Goal: Task Accomplishment & Management: Manage account settings

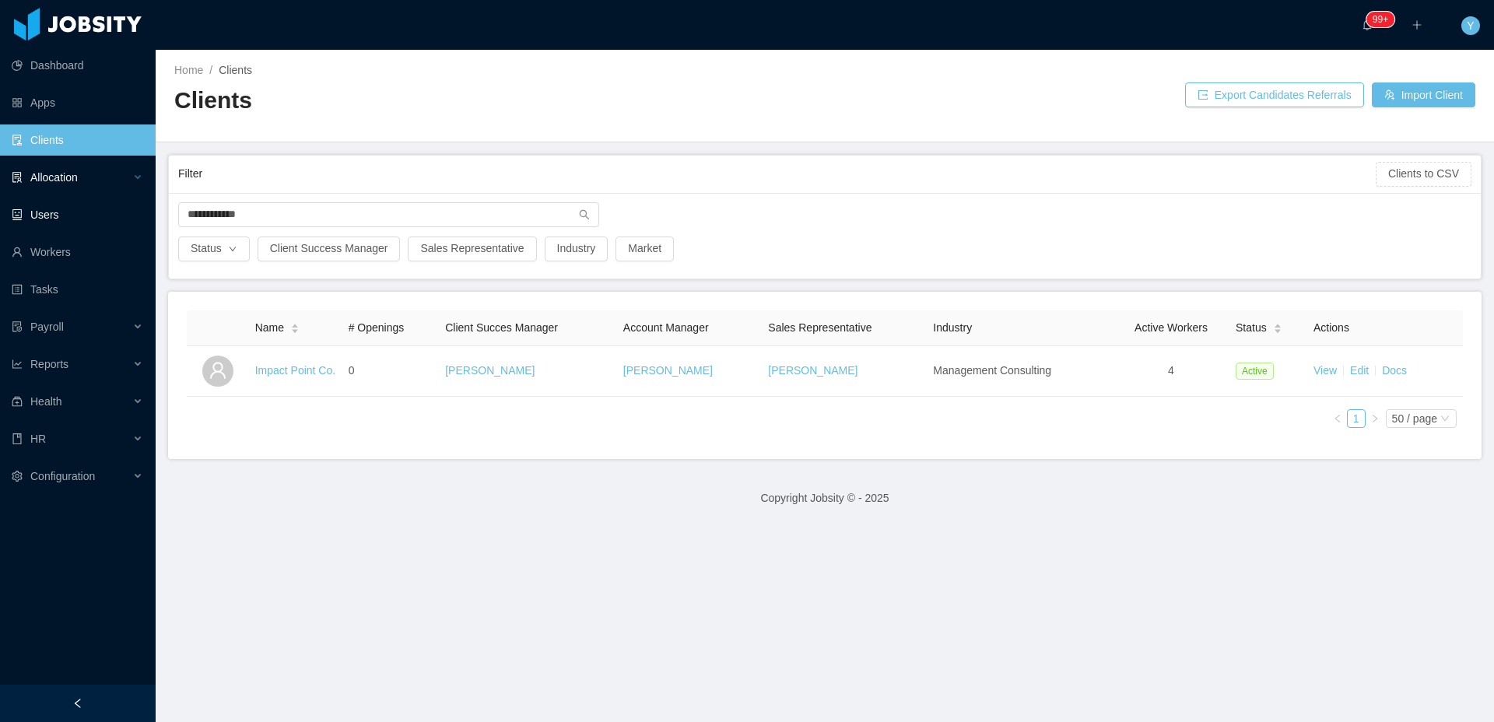
click at [106, 171] on div "Allocation" at bounding box center [78, 177] width 156 height 31
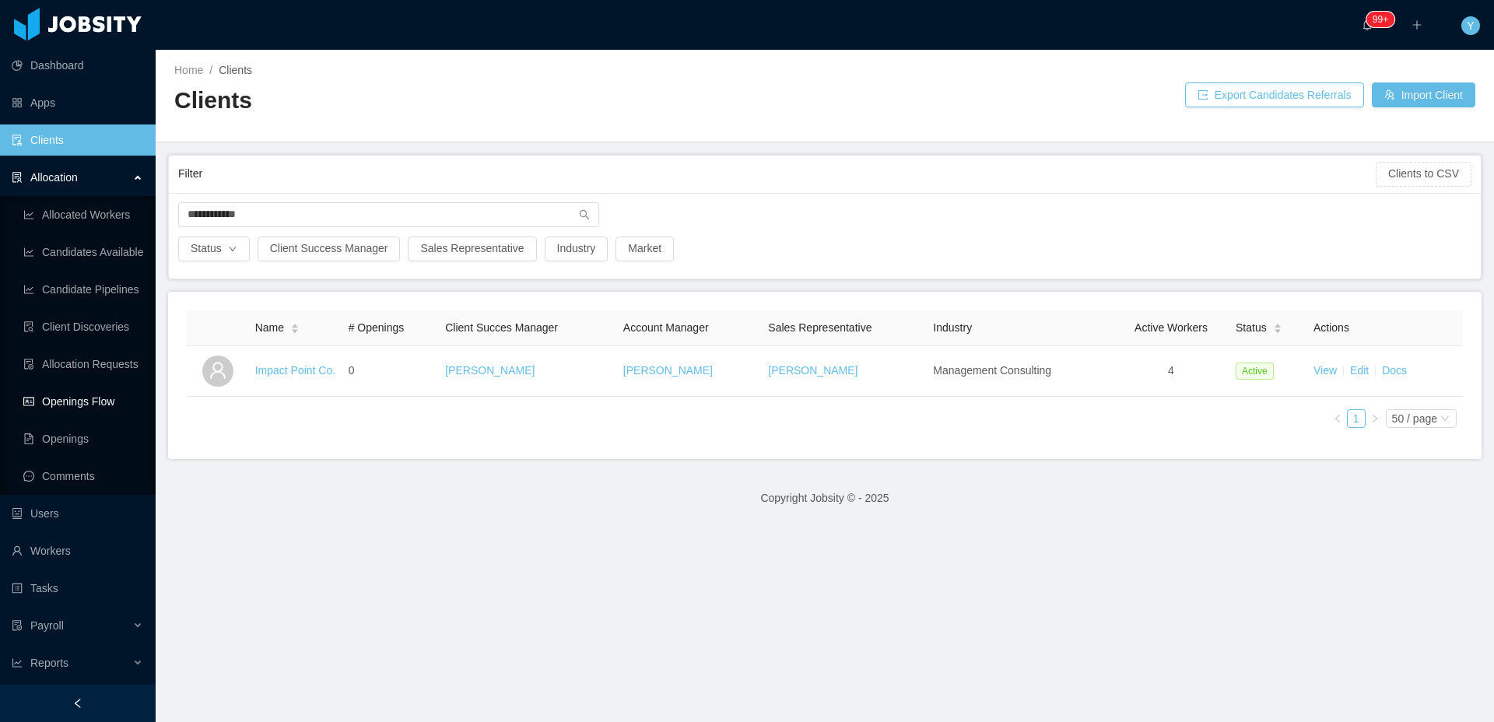
click at [78, 416] on link "Openings Flow" at bounding box center [83, 401] width 120 height 31
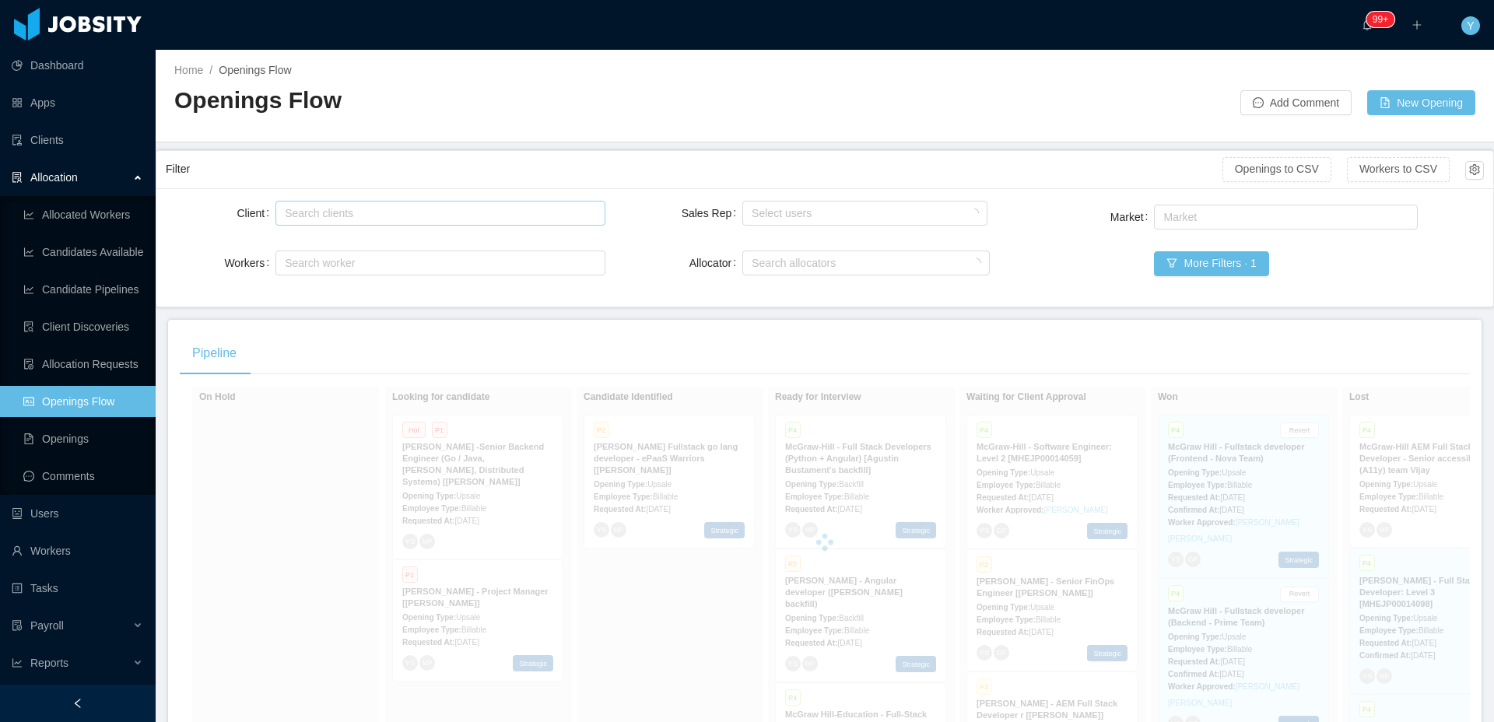
click at [427, 211] on div "Search clients" at bounding box center [436, 213] width 303 height 16
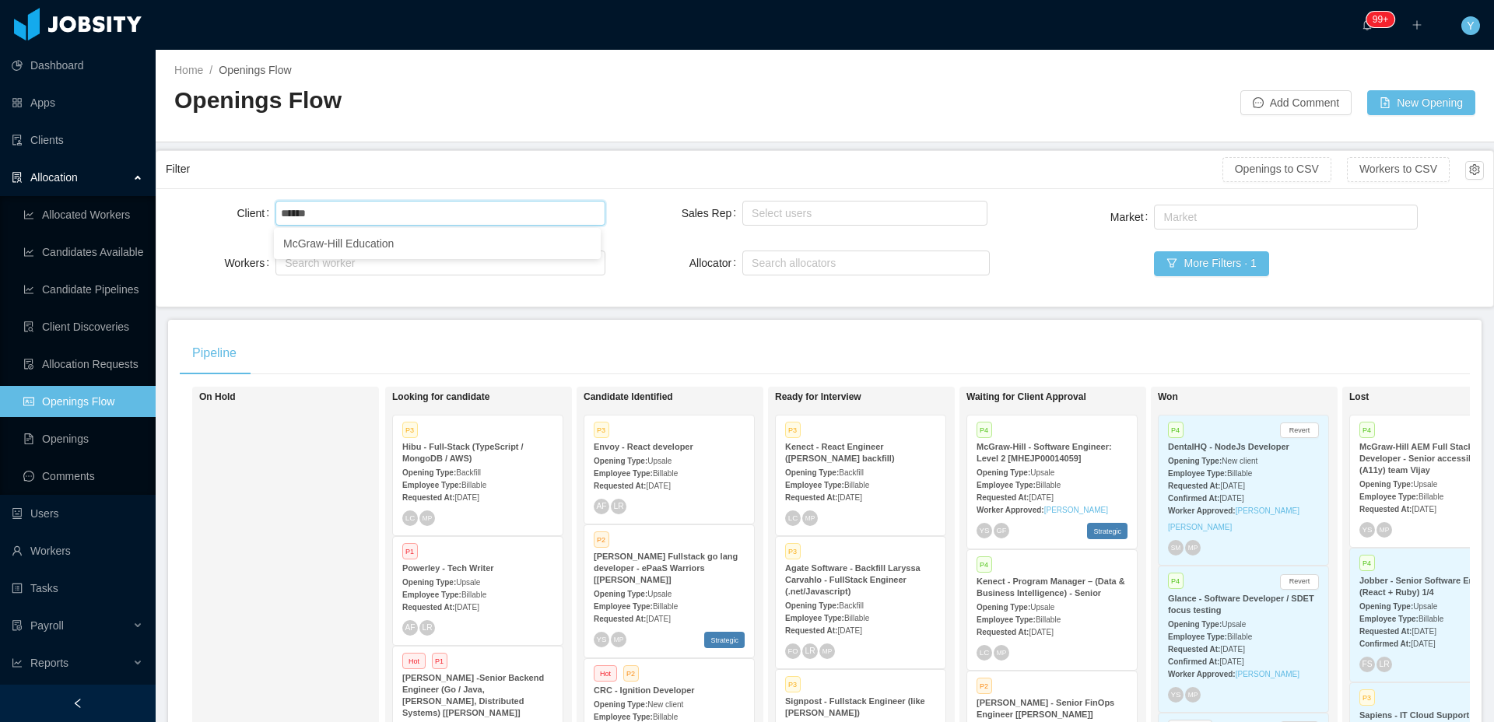
click at [1060, 481] on span "Billable" at bounding box center [1047, 485] width 25 height 9
type input "******"
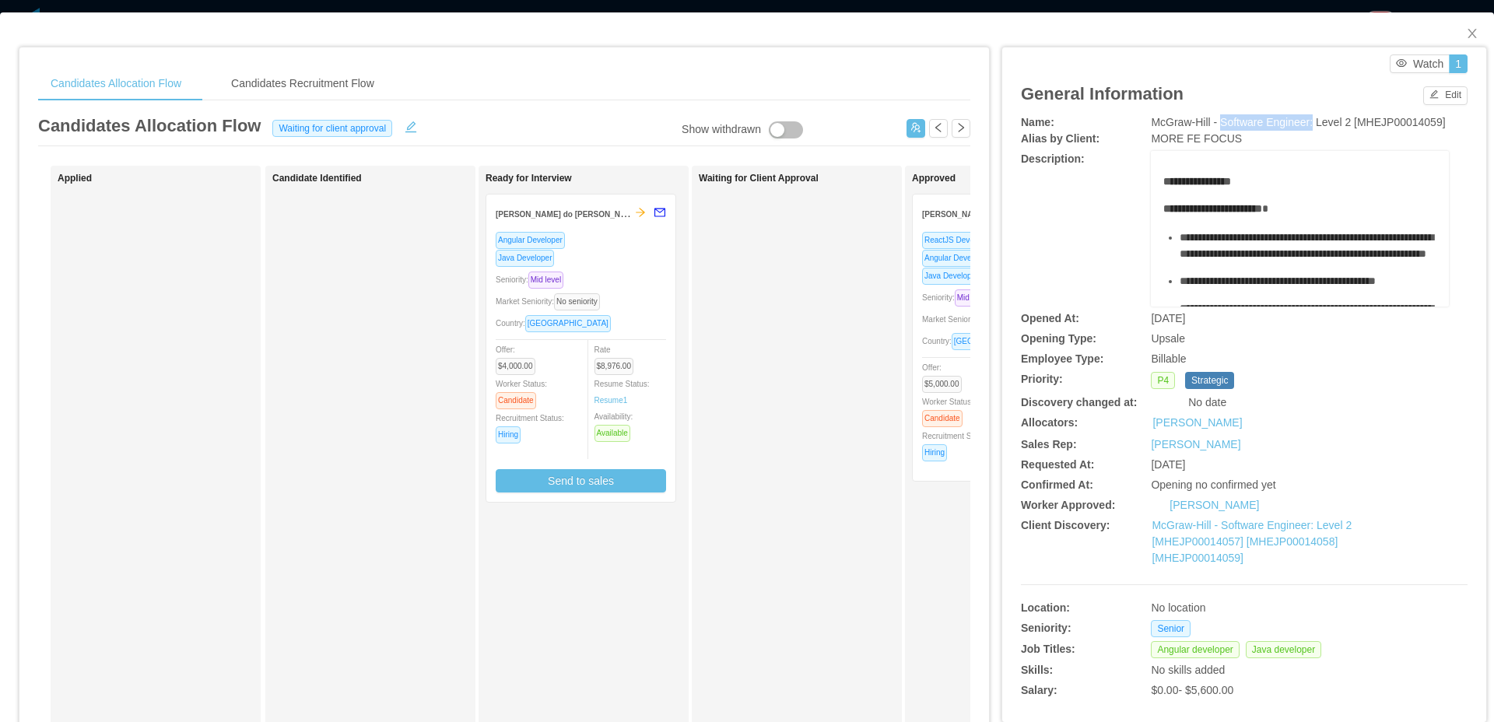
drag, startPoint x: 1216, startPoint y: 122, endPoint x: 1309, endPoint y: 119, distance: 92.6
click at [1309, 119] on span "McGraw-Hill - Software Engineer: Level 2 [MHEJP00014059]" at bounding box center [1298, 122] width 294 height 12
copy span "Software Engineer:"
click at [961, 291] on div "Seniority: Mid level" at bounding box center [1007, 298] width 170 height 18
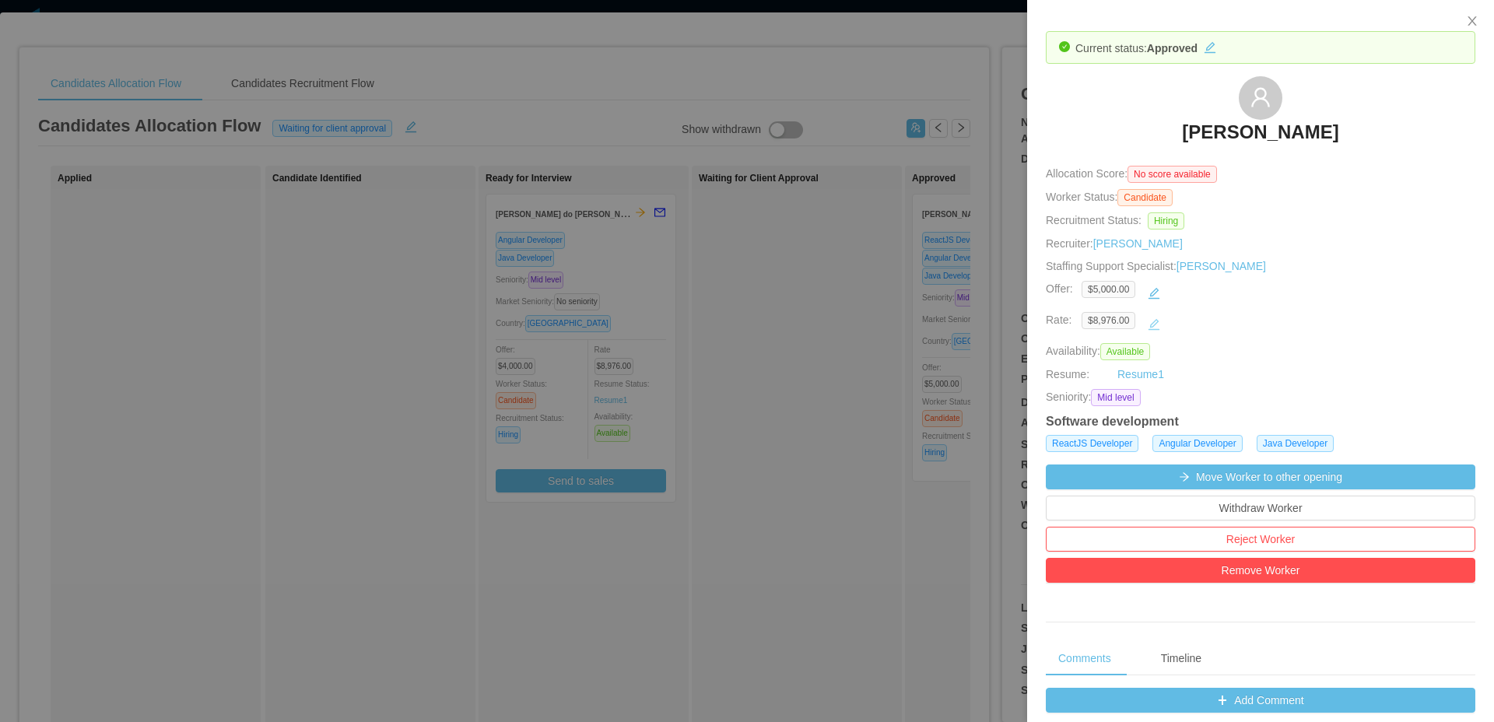
click at [1156, 321] on button "button" at bounding box center [1153, 324] width 25 height 25
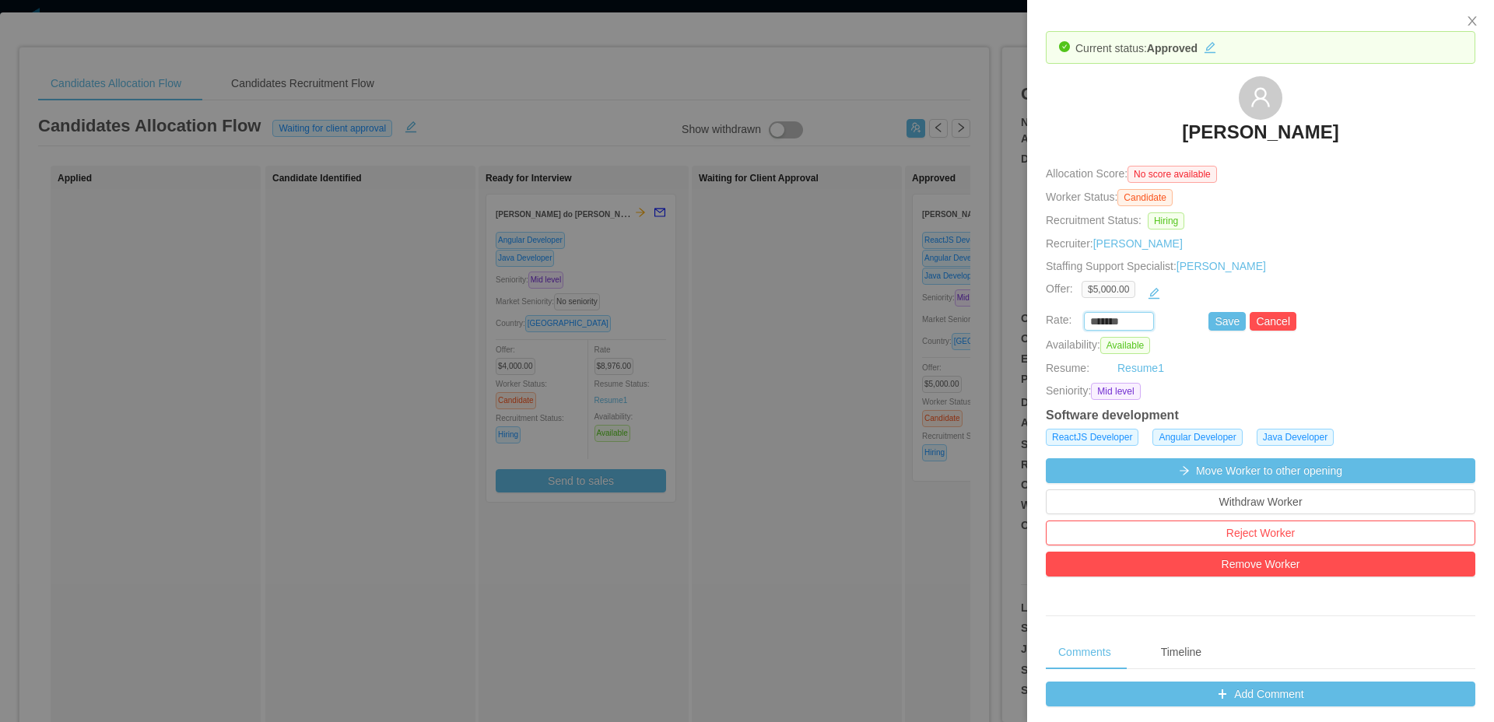
drag, startPoint x: 1122, startPoint y: 324, endPoint x: 1077, endPoint y: 326, distance: 44.4
click at [1077, 326] on div "******* Save Cancel" at bounding box center [1242, 321] width 429 height 19
click at [1271, 322] on button "Cancel" at bounding box center [1272, 321] width 47 height 19
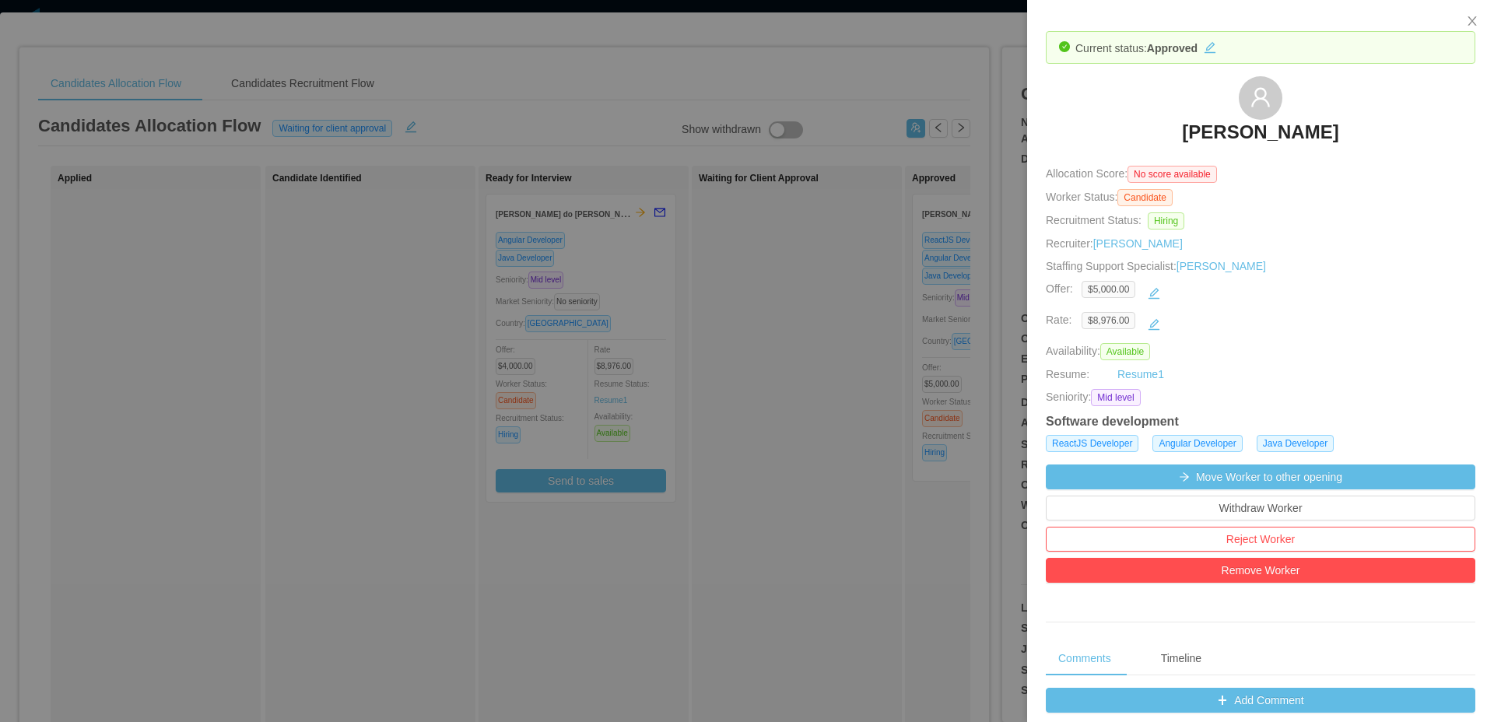
click at [801, 220] on div at bounding box center [747, 361] width 1494 height 722
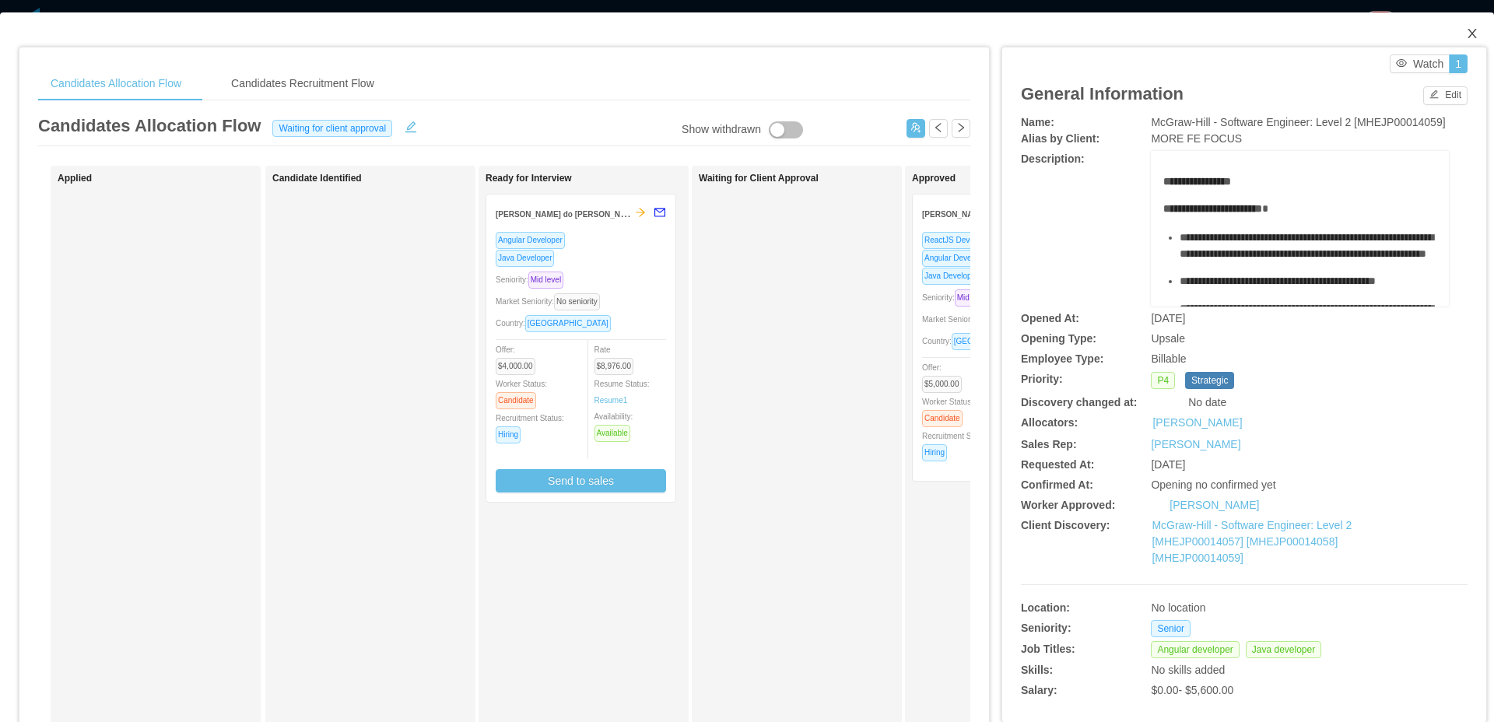
click at [1466, 37] on icon "icon: close" at bounding box center [1472, 33] width 12 height 12
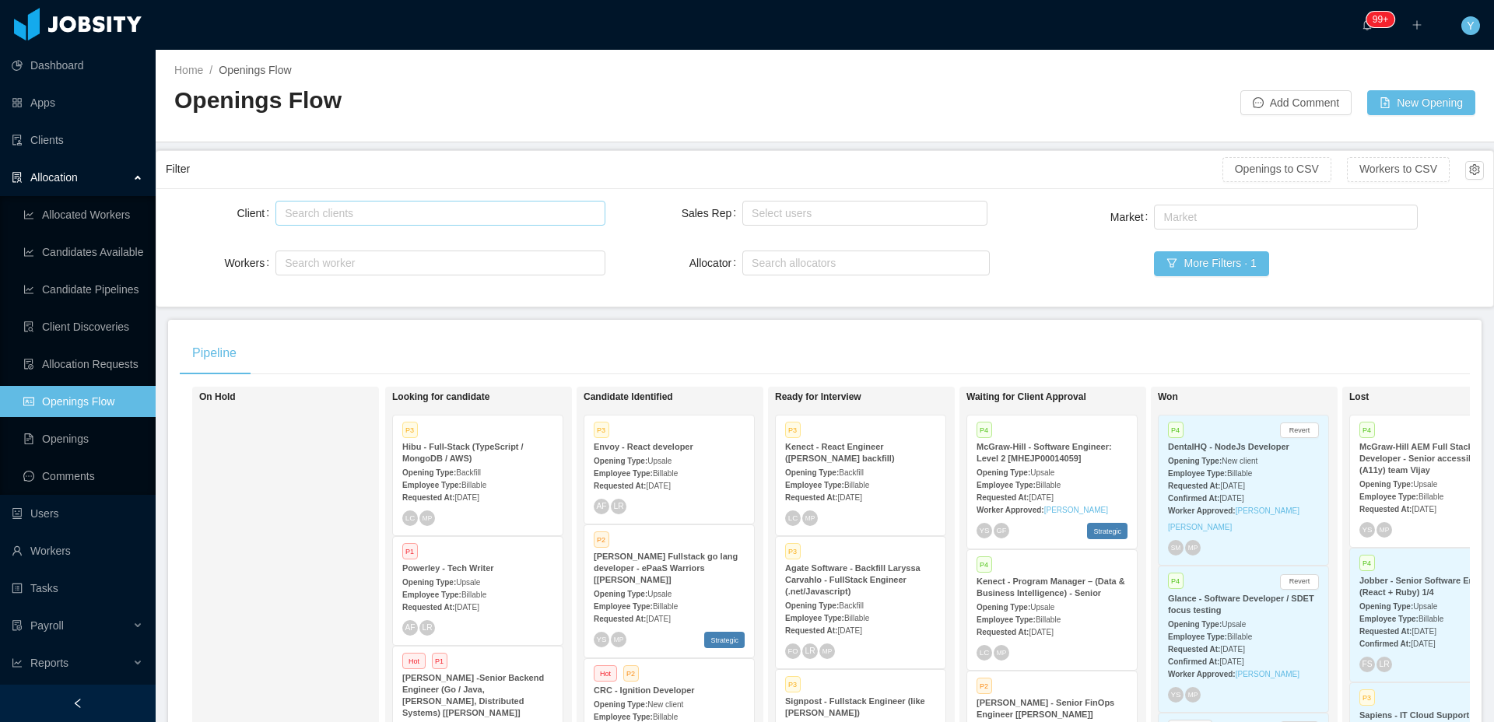
click at [377, 213] on div "Search clients" at bounding box center [436, 213] width 303 height 16
type input "******"
drag, startPoint x: 431, startPoint y: 251, endPoint x: 884, endPoint y: 8, distance: 514.1
click at [431, 251] on li "McGraw-Hill Education" at bounding box center [437, 243] width 327 height 25
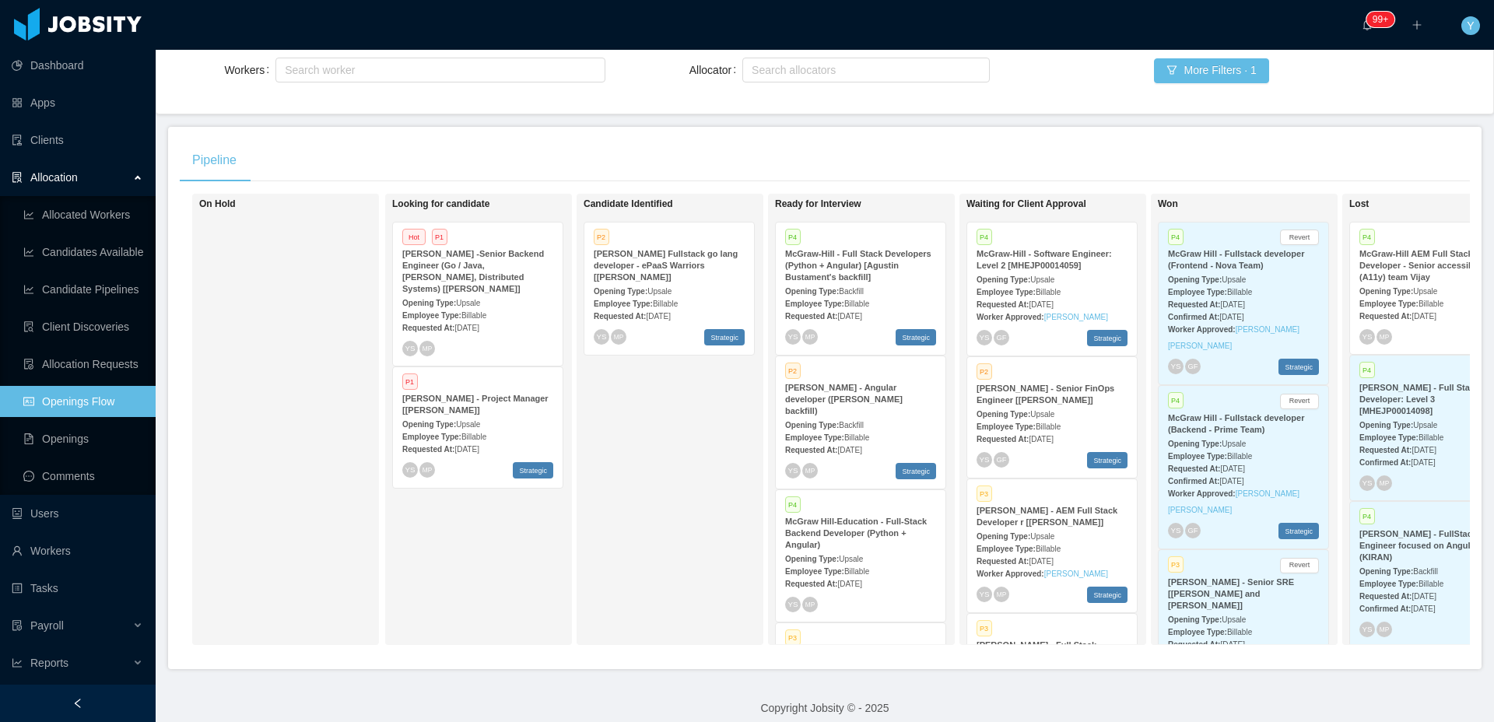
scroll to position [218, 0]
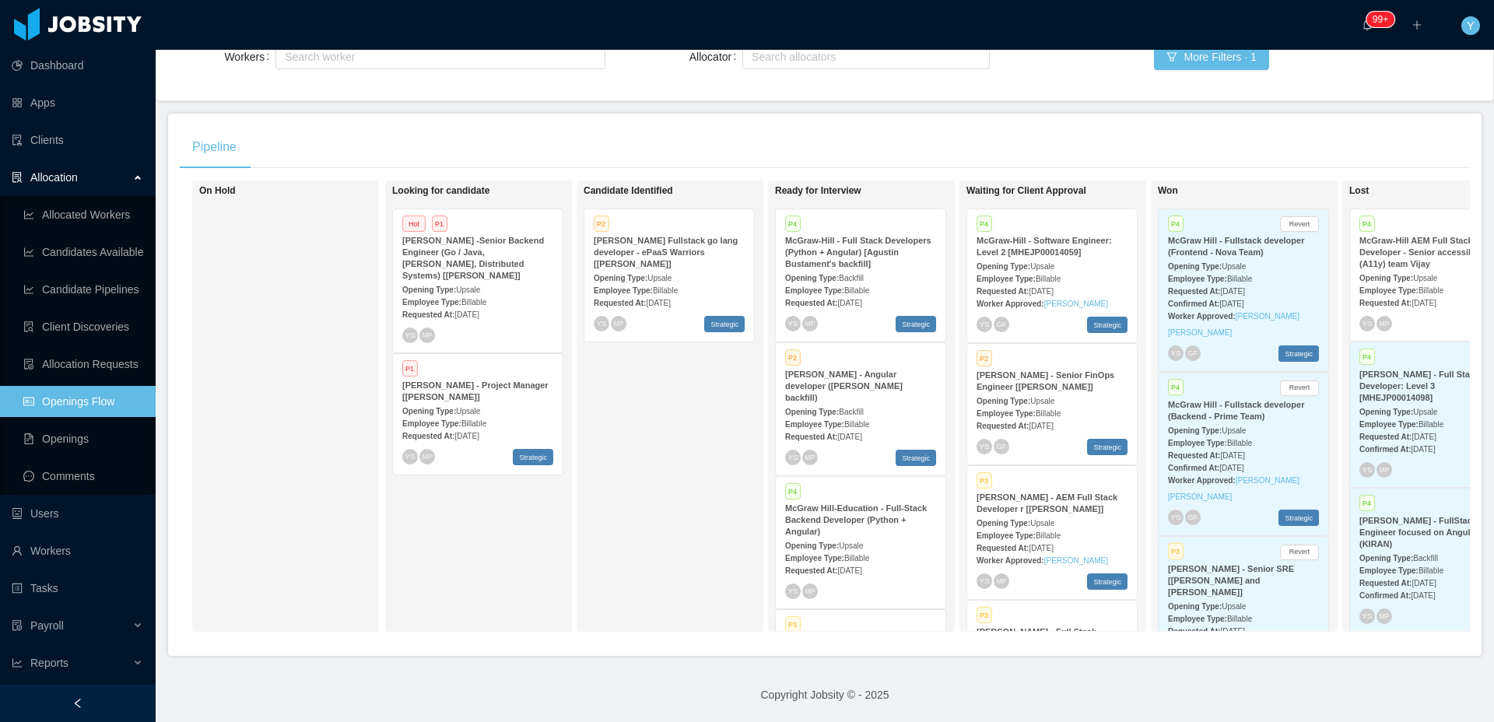
click at [1092, 258] on div "Opening Type: Upsale" at bounding box center [1051, 266] width 151 height 16
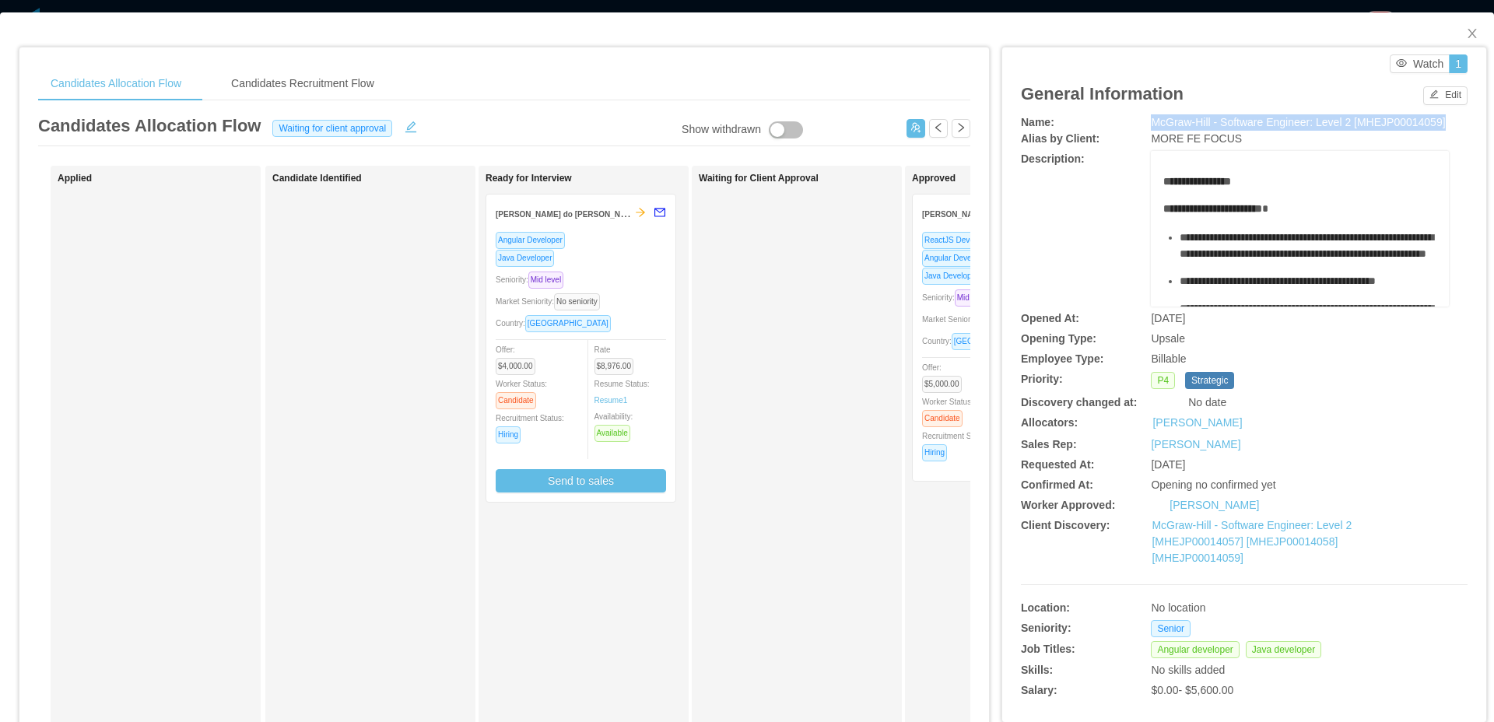
drag, startPoint x: 1249, startPoint y: 145, endPoint x: 1139, endPoint y: 128, distance: 111.8
click at [1139, 128] on div "Name: [PERSON_NAME] - Software Engineer: Level 2 [MHEJP00014059]" at bounding box center [1244, 122] width 447 height 16
copy div "McGraw-Hill - Software Engineer: Level 2 [MHEJP00014059]"
click at [927, 302] on span "Seniority: Mid level" at bounding box center [959, 297] width 74 height 9
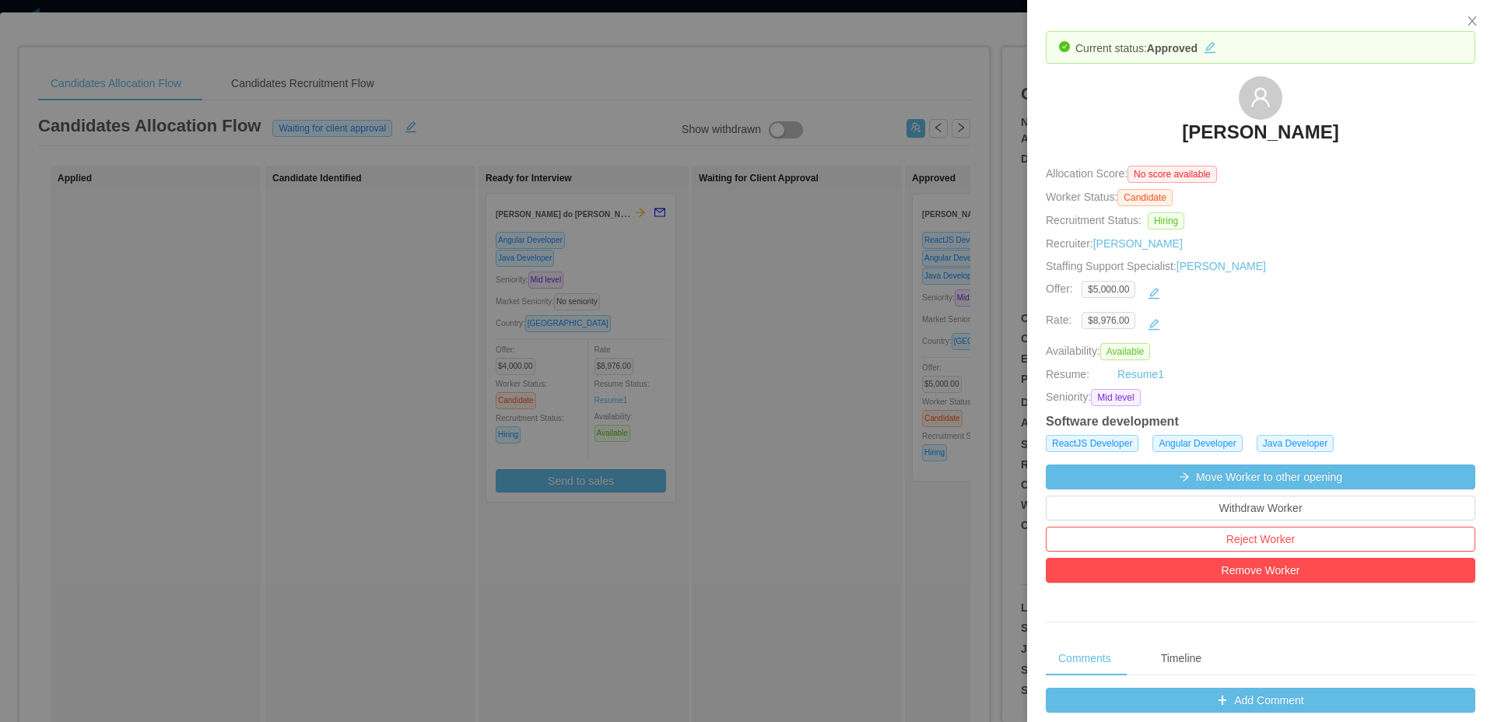
drag, startPoint x: 1373, startPoint y: 125, endPoint x: 1112, endPoint y: 120, distance: 260.7
click at [1112, 120] on div "[PERSON_NAME]" at bounding box center [1260, 115] width 429 height 78
copy h3 "[PERSON_NAME]"
click at [839, 223] on div at bounding box center [747, 361] width 1494 height 722
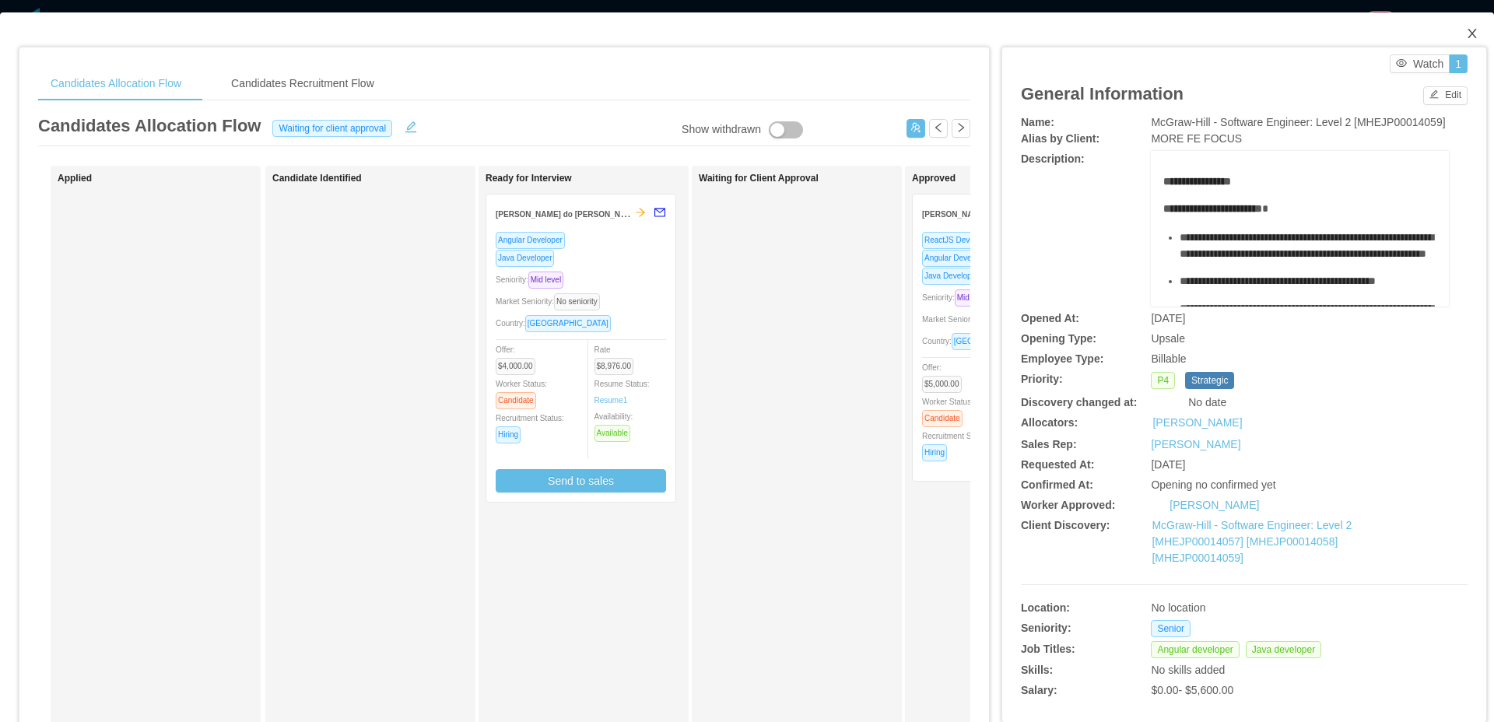
click at [1450, 27] on span "Close" at bounding box center [1472, 34] width 44 height 44
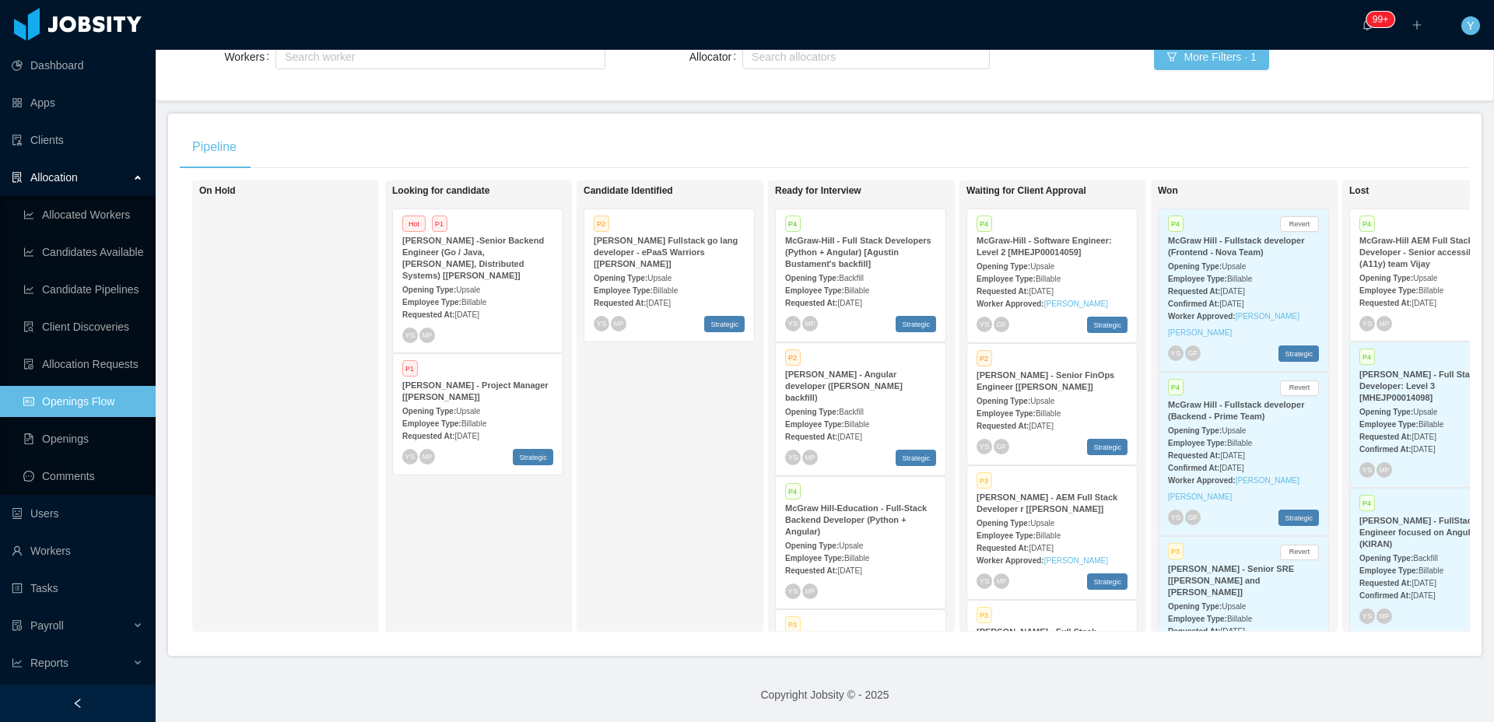
click at [1461, 272] on div "Pipeline On Hold Looking for candidate Hot P1 [PERSON_NAME] -Senior Backend Eng…" at bounding box center [824, 385] width 1313 height 542
click at [1400, 269] on div "Opening Type: Upsale" at bounding box center [1434, 277] width 151 height 16
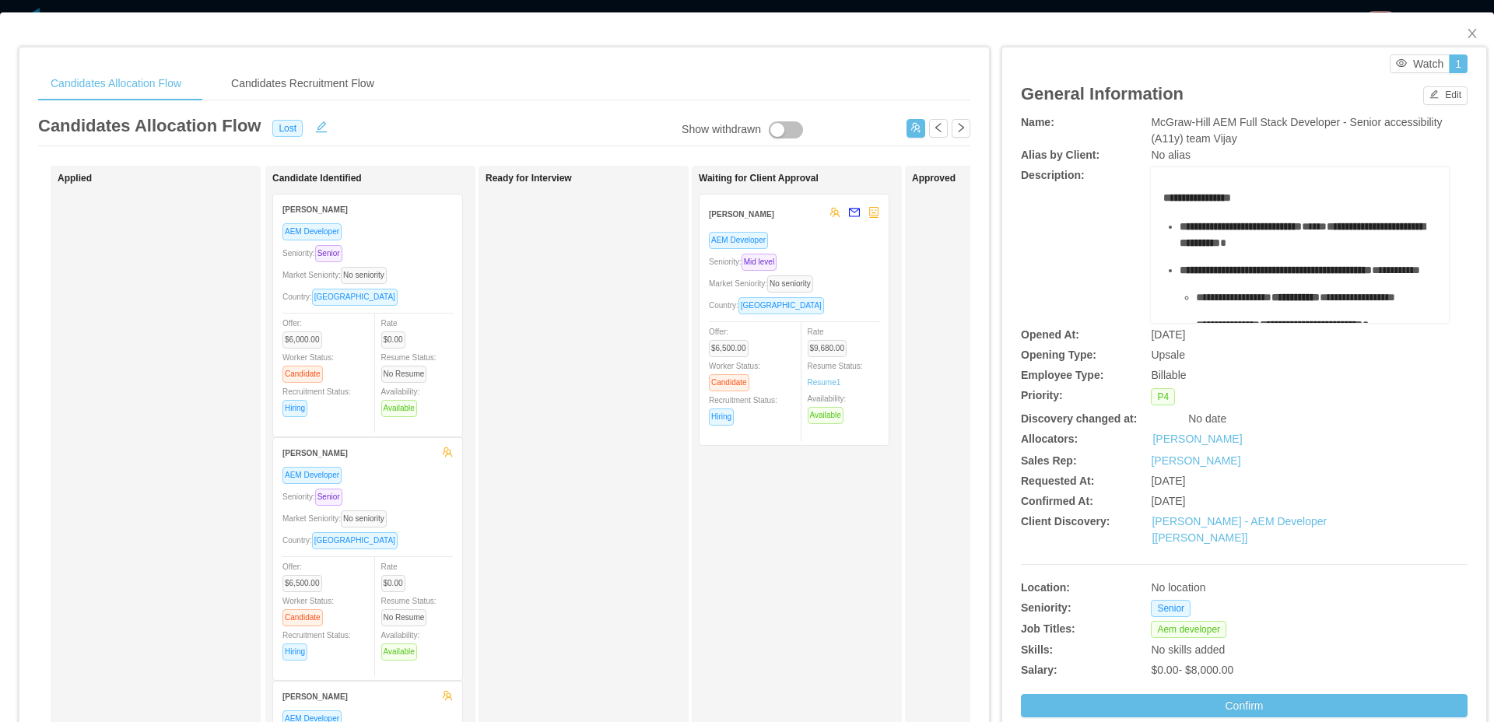
click at [801, 339] on div at bounding box center [800, 393] width 13 height 140
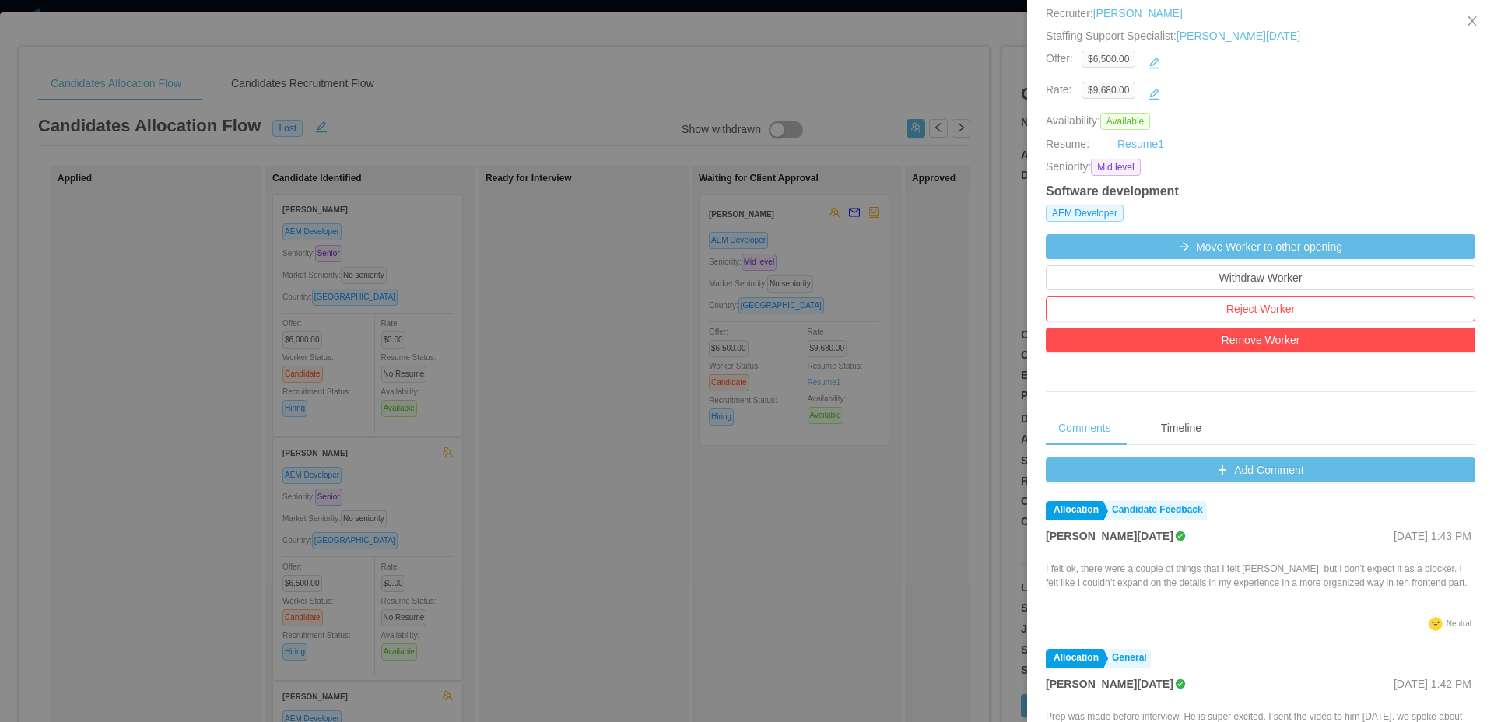
scroll to position [265, 0]
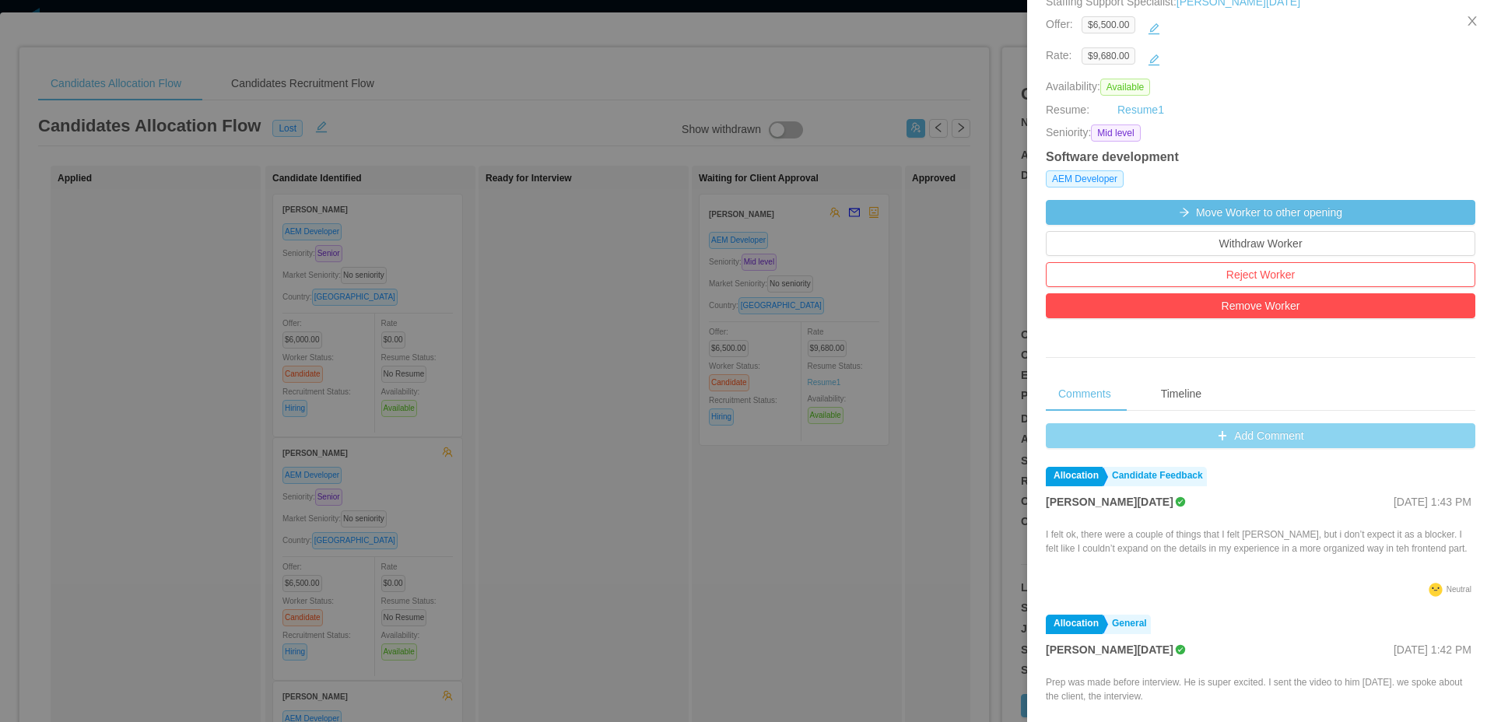
click at [1262, 435] on button "Add Comment" at bounding box center [1260, 435] width 429 height 25
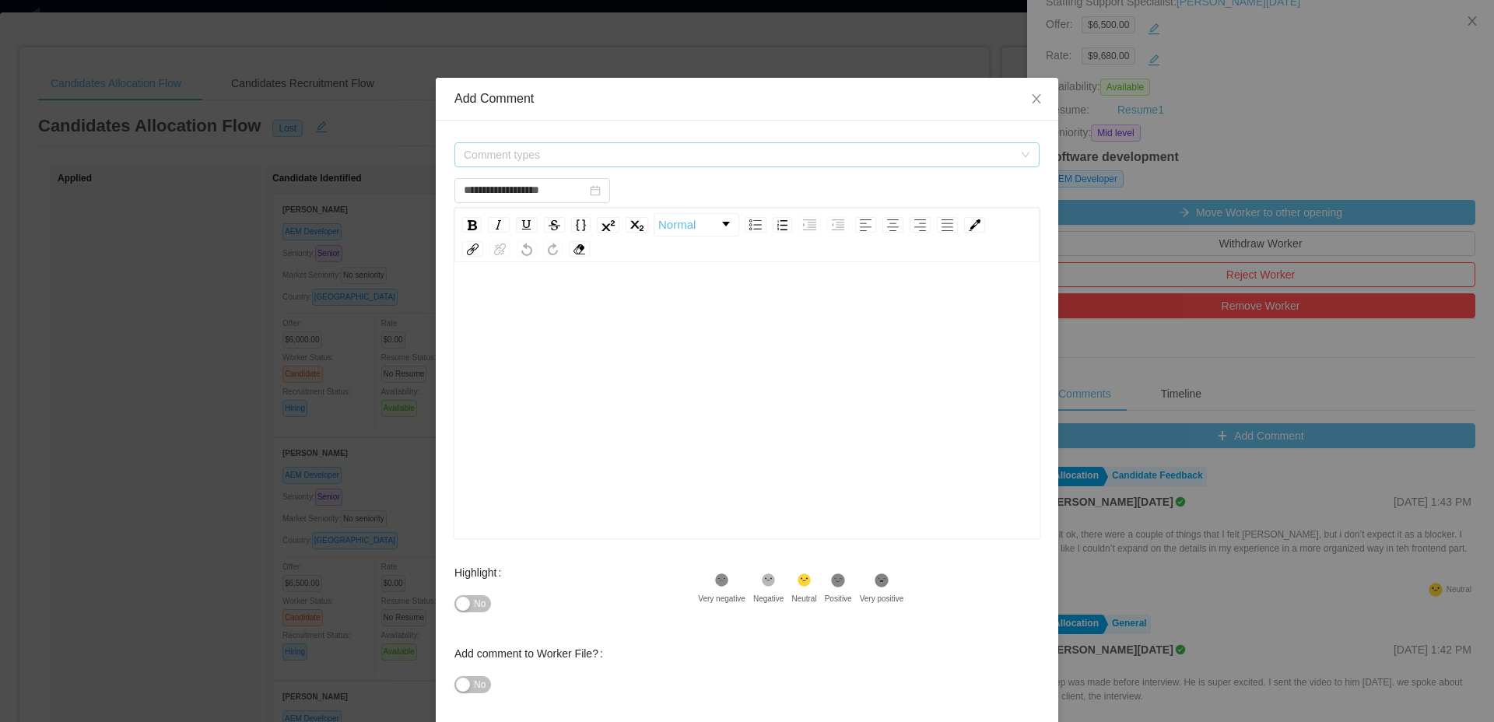
click at [825, 154] on span "Comment types" at bounding box center [738, 155] width 549 height 16
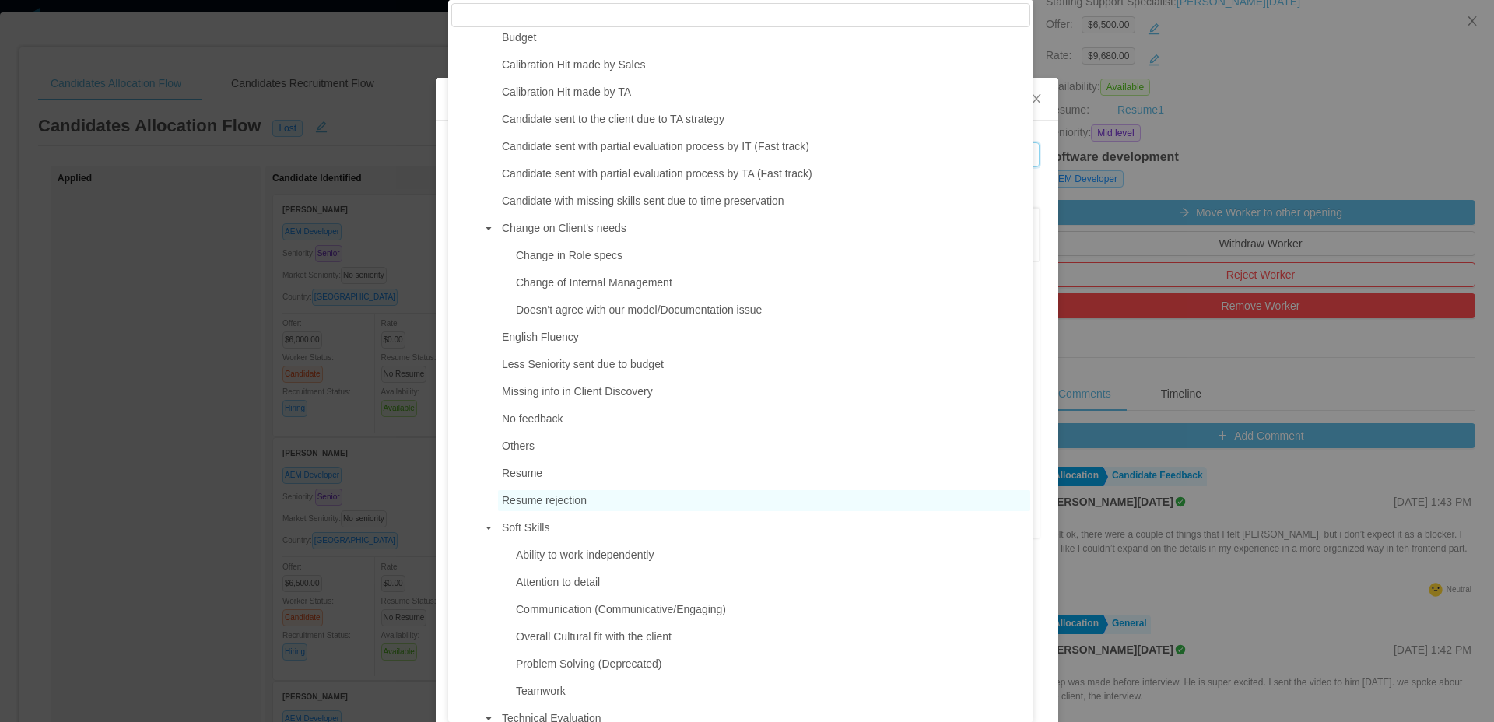
scroll to position [434, 0]
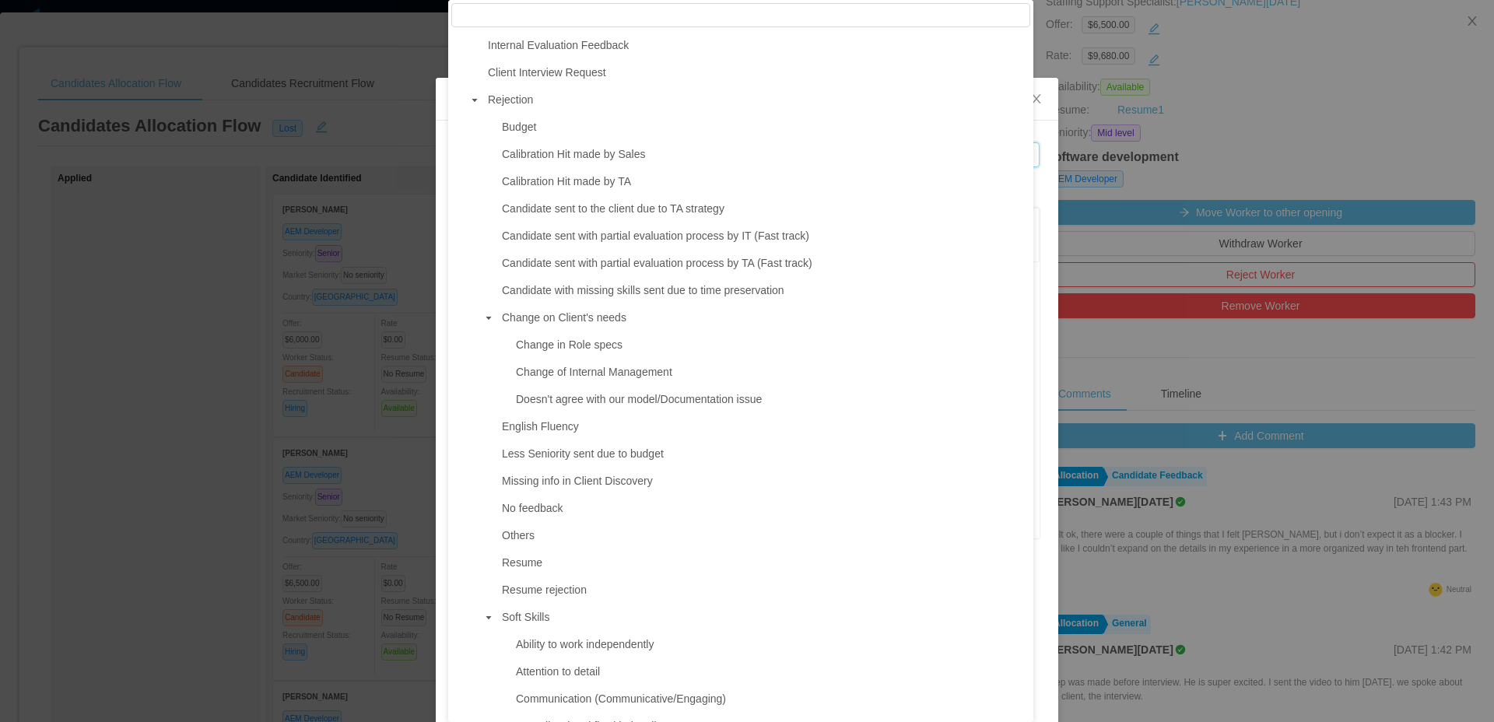
click at [536, 514] on span "No feedback" at bounding box center [532, 508] width 61 height 12
type input "**********"
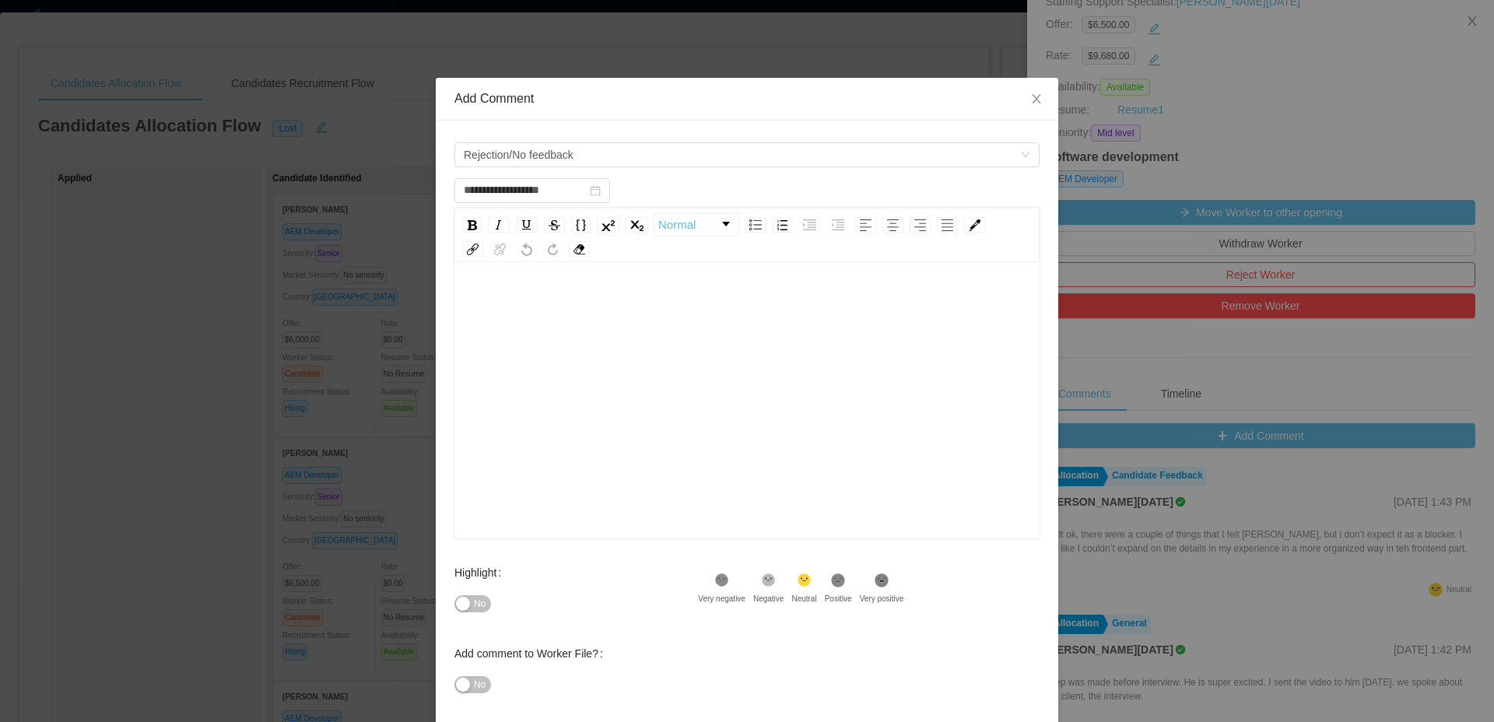
click at [794, 362] on div "rdw-editor" at bounding box center [747, 425] width 561 height 272
paste div "To enrich screen reader interactions, please activate Accessibility in Grammarl…"
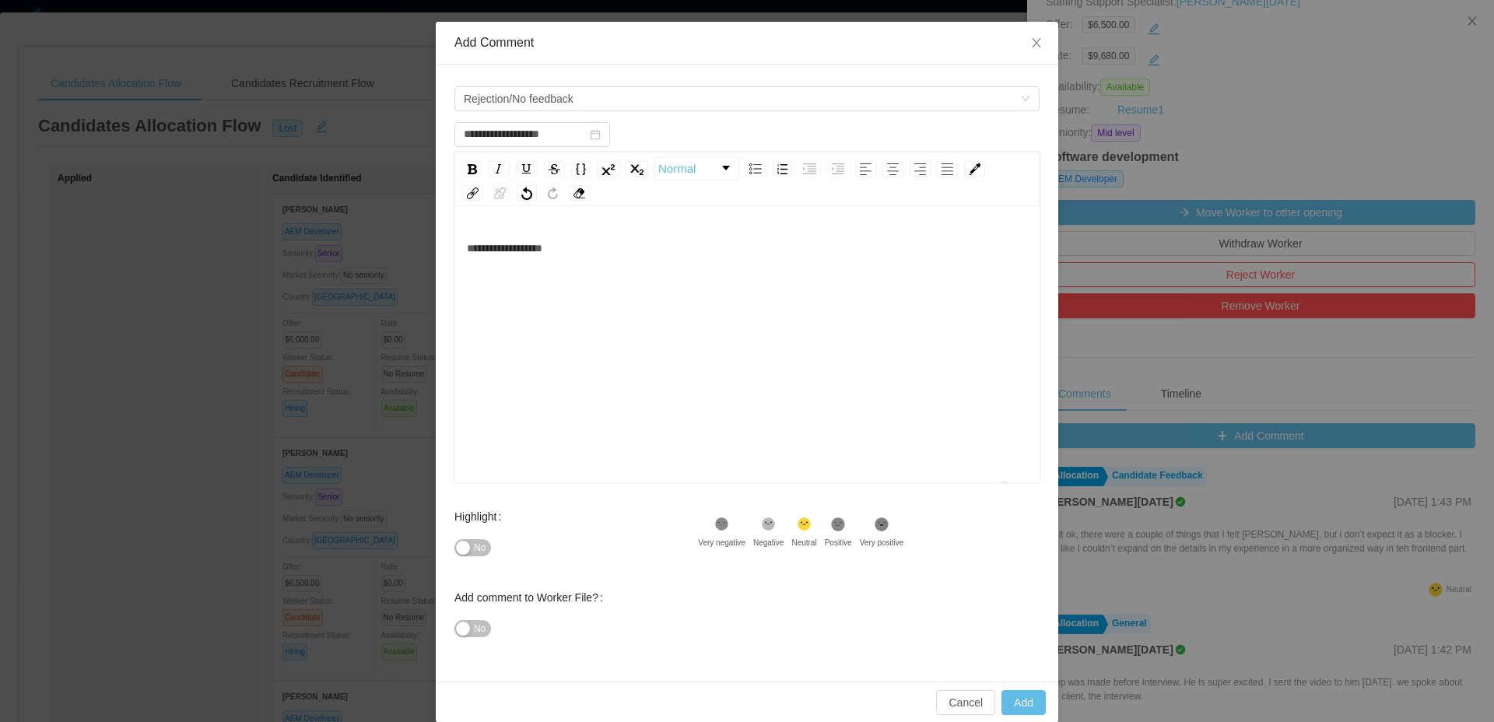
scroll to position [75, 0]
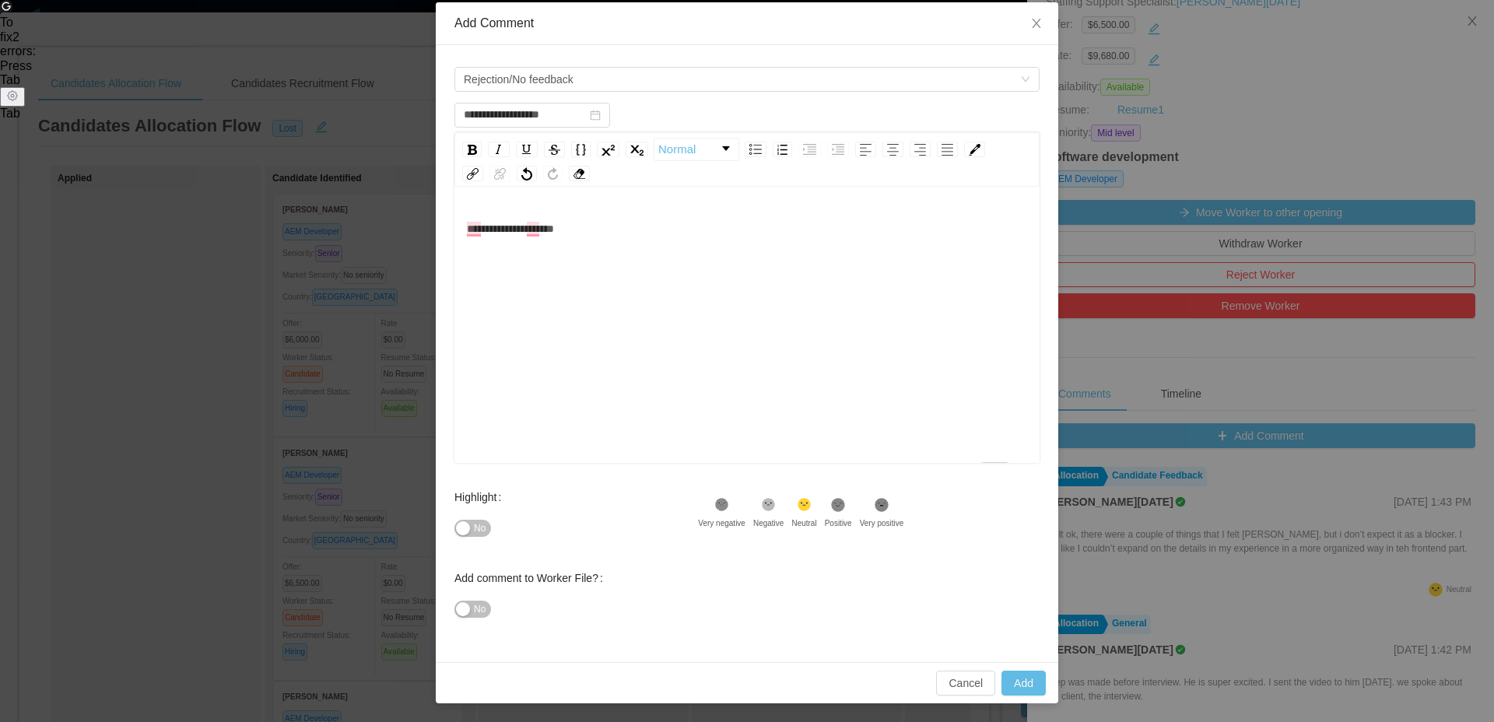
click at [515, 227] on span "**********" at bounding box center [510, 228] width 87 height 11
type input "**********"
click at [1001, 688] on button "Add" at bounding box center [1023, 683] width 44 height 25
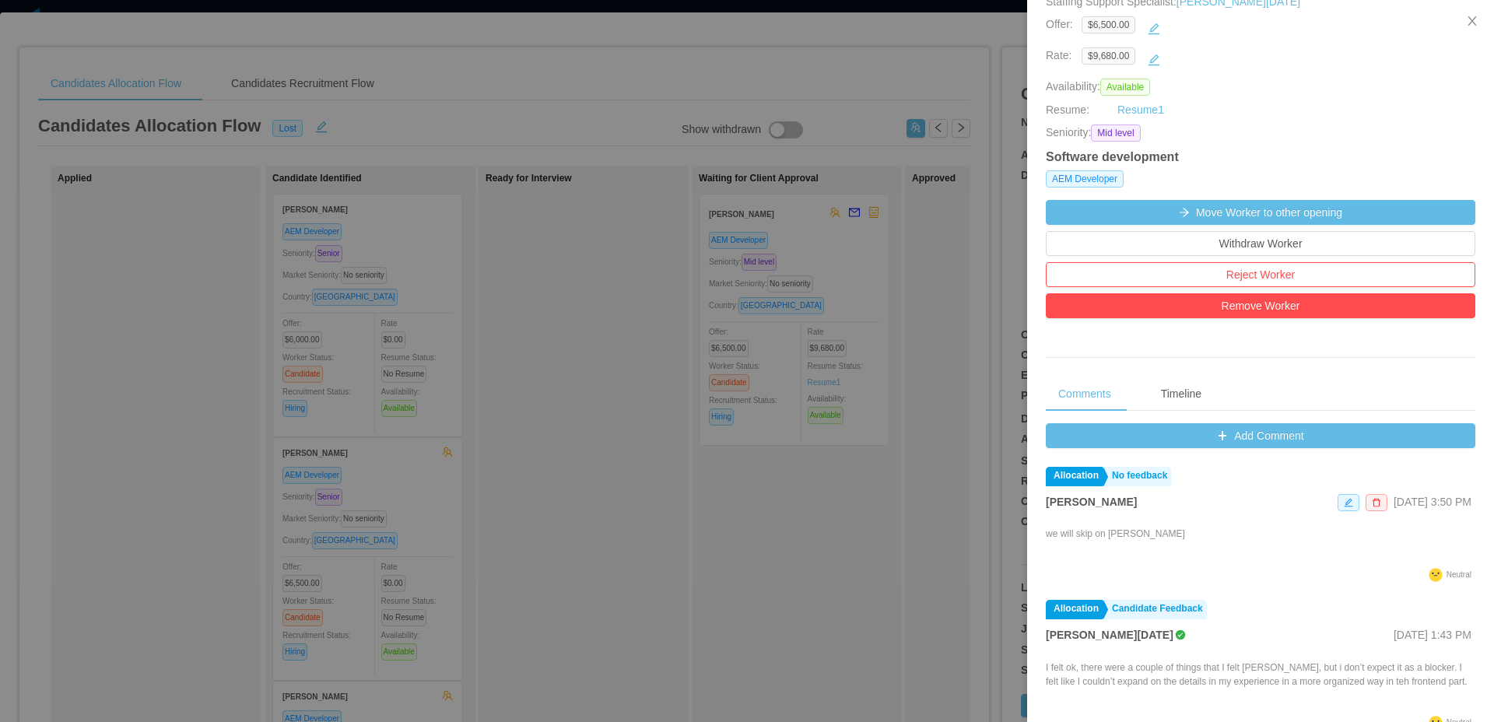
click at [734, 451] on div at bounding box center [747, 361] width 1494 height 722
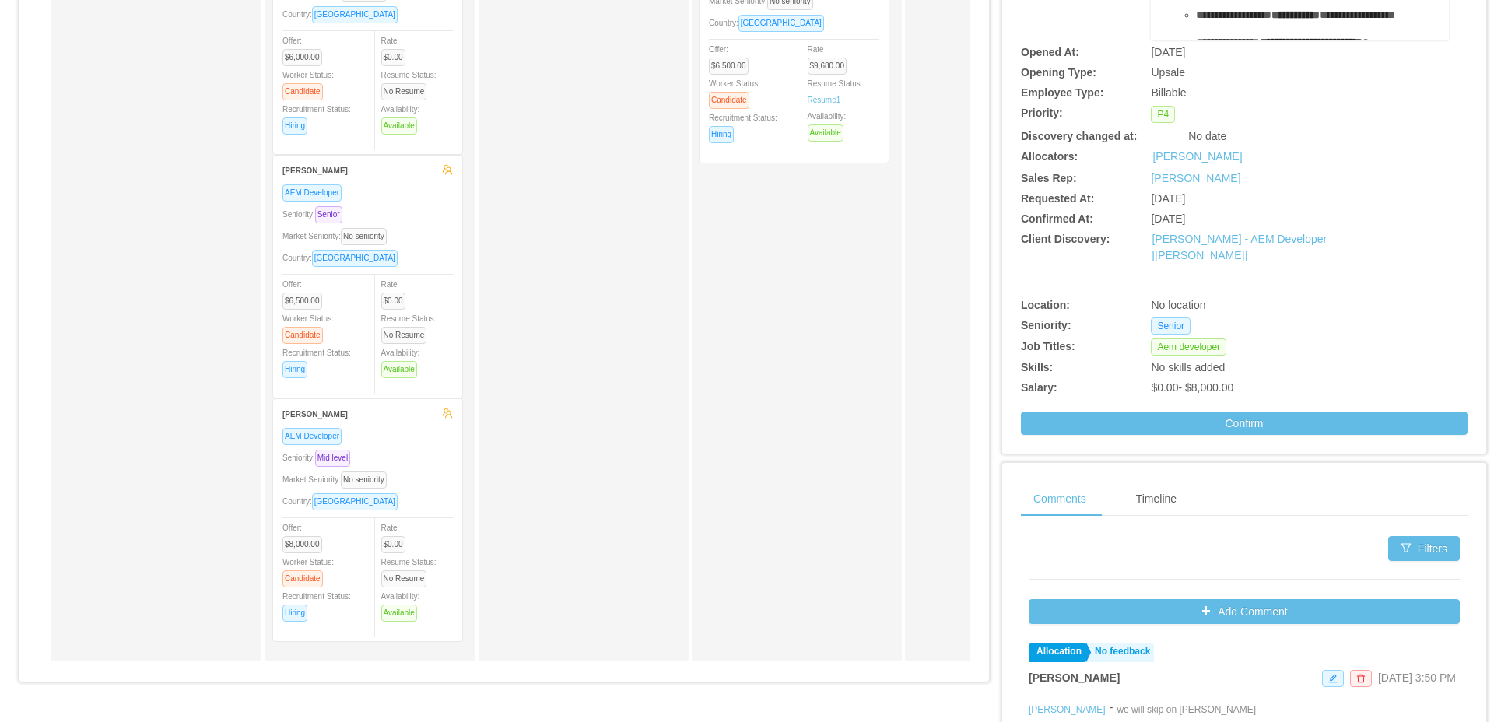
scroll to position [283, 0]
click at [1240, 600] on button "Add Comment" at bounding box center [1243, 610] width 431 height 25
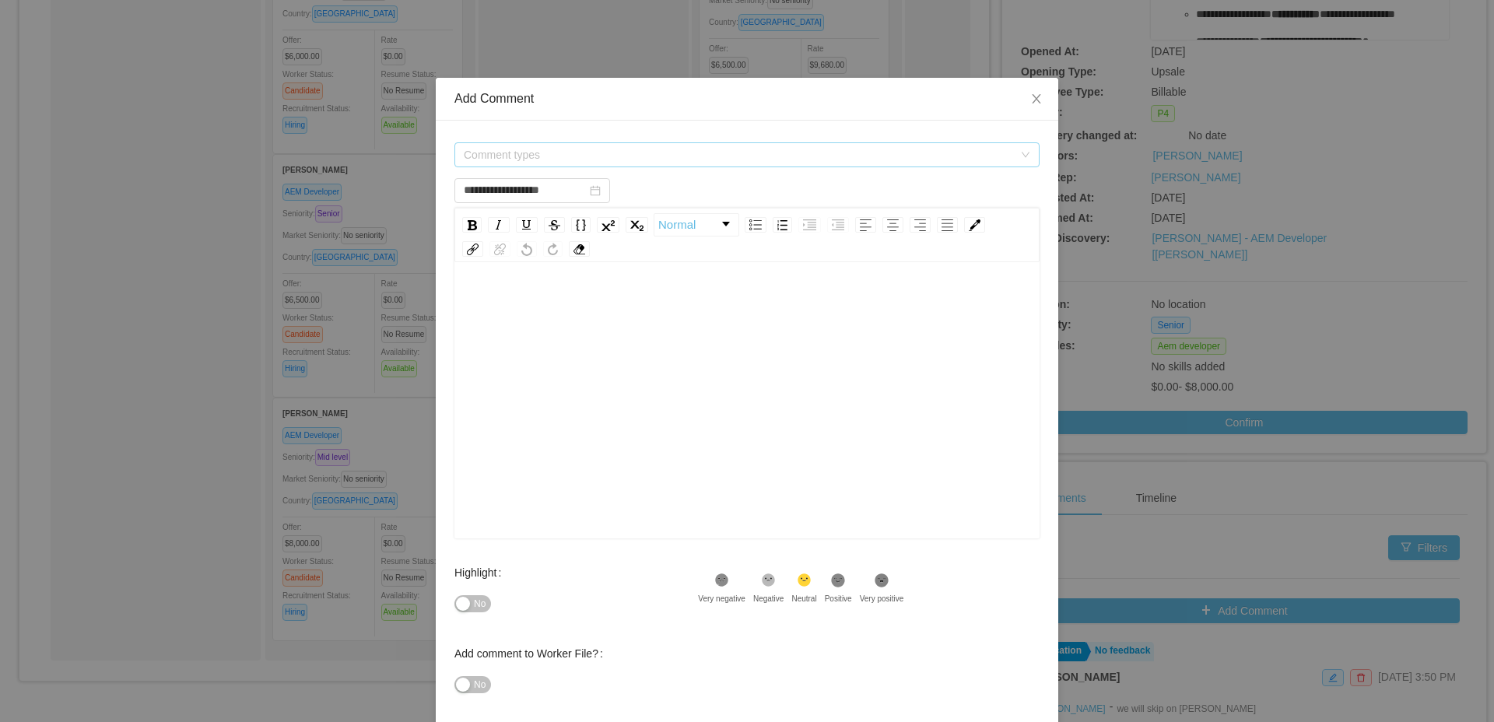
click at [893, 154] on span "Comment types" at bounding box center [738, 155] width 549 height 16
click at [709, 143] on div "Comment types" at bounding box center [742, 154] width 556 height 23
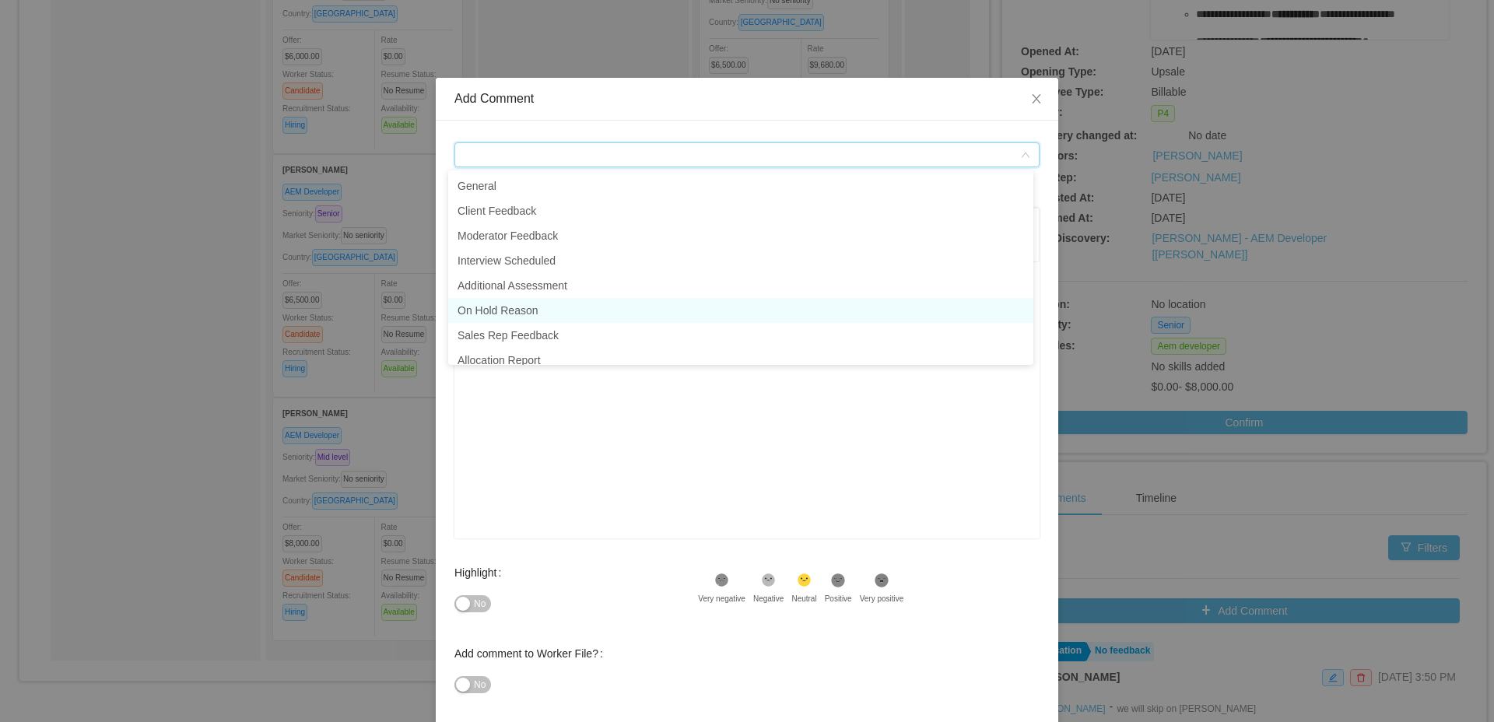
click at [564, 303] on li "On Hold Reason" at bounding box center [740, 310] width 585 height 25
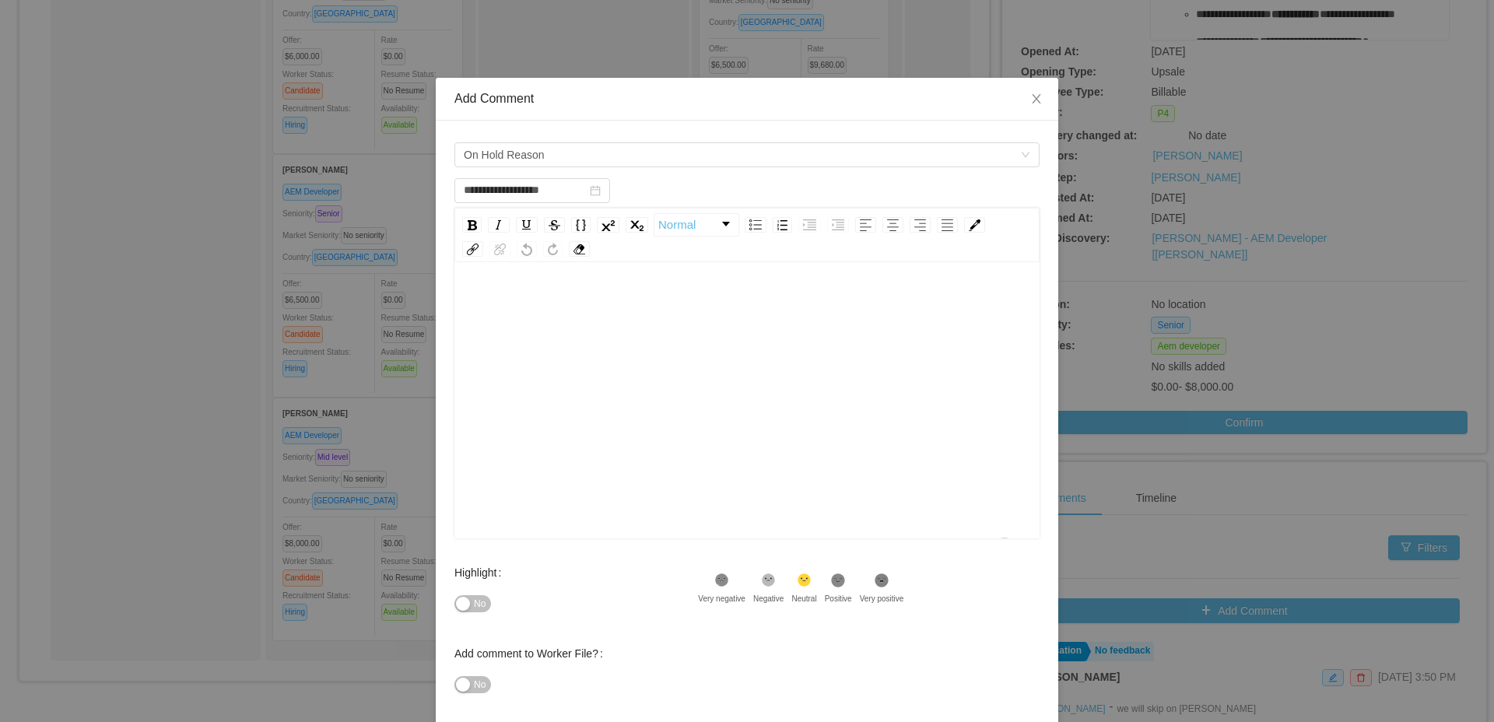
click at [628, 348] on div "To enrich screen reader interactions, please activate Accessibility in Grammarl…" at bounding box center [747, 425] width 561 height 272
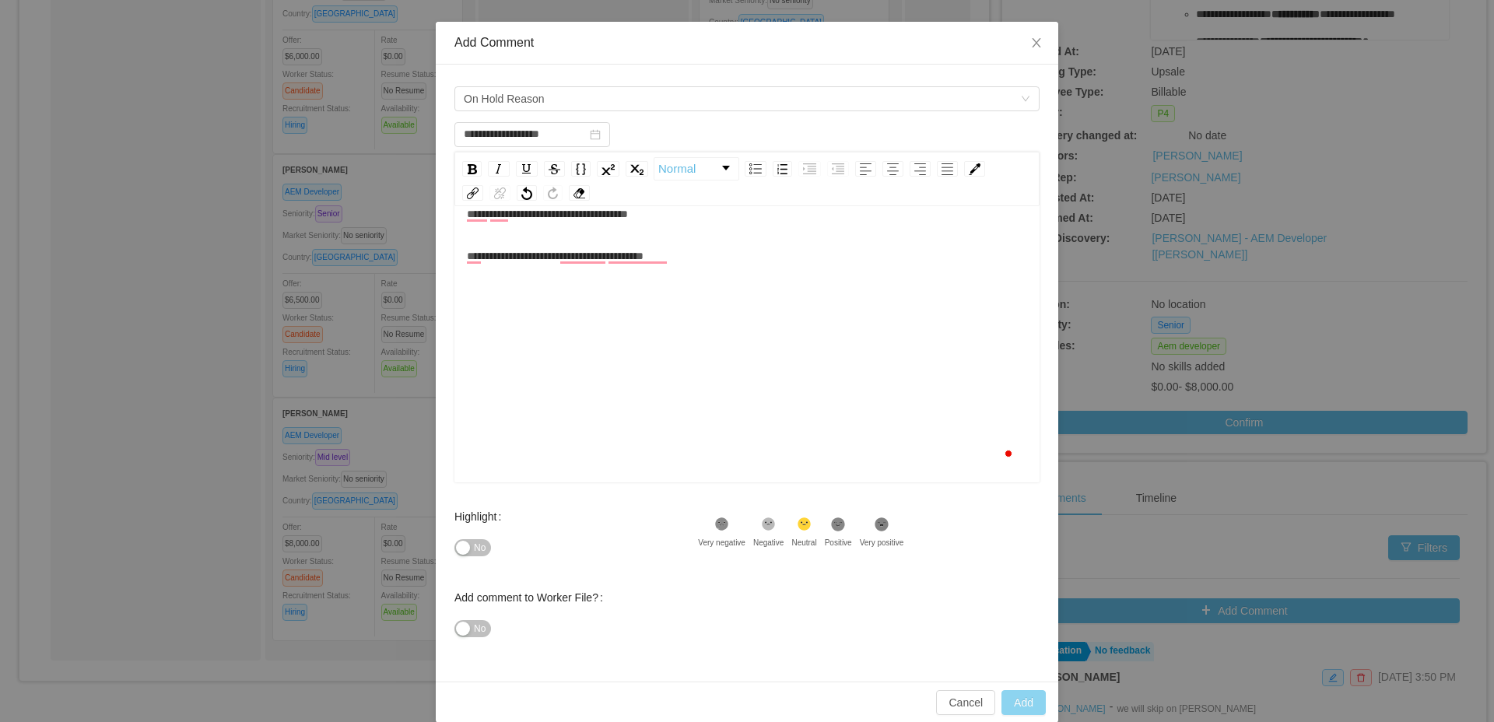
scroll to position [75, 0]
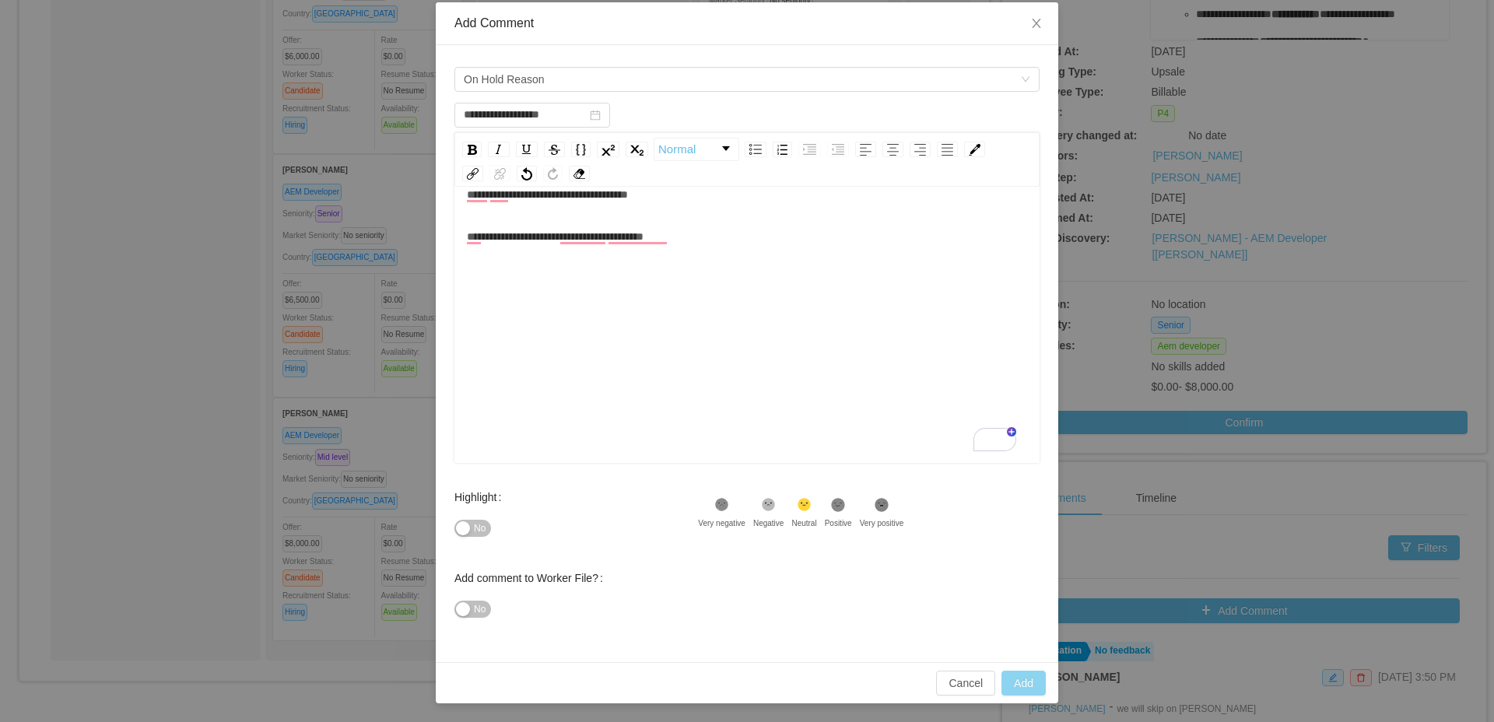
type input "**********"
click at [1010, 672] on button "Add" at bounding box center [1023, 683] width 44 height 25
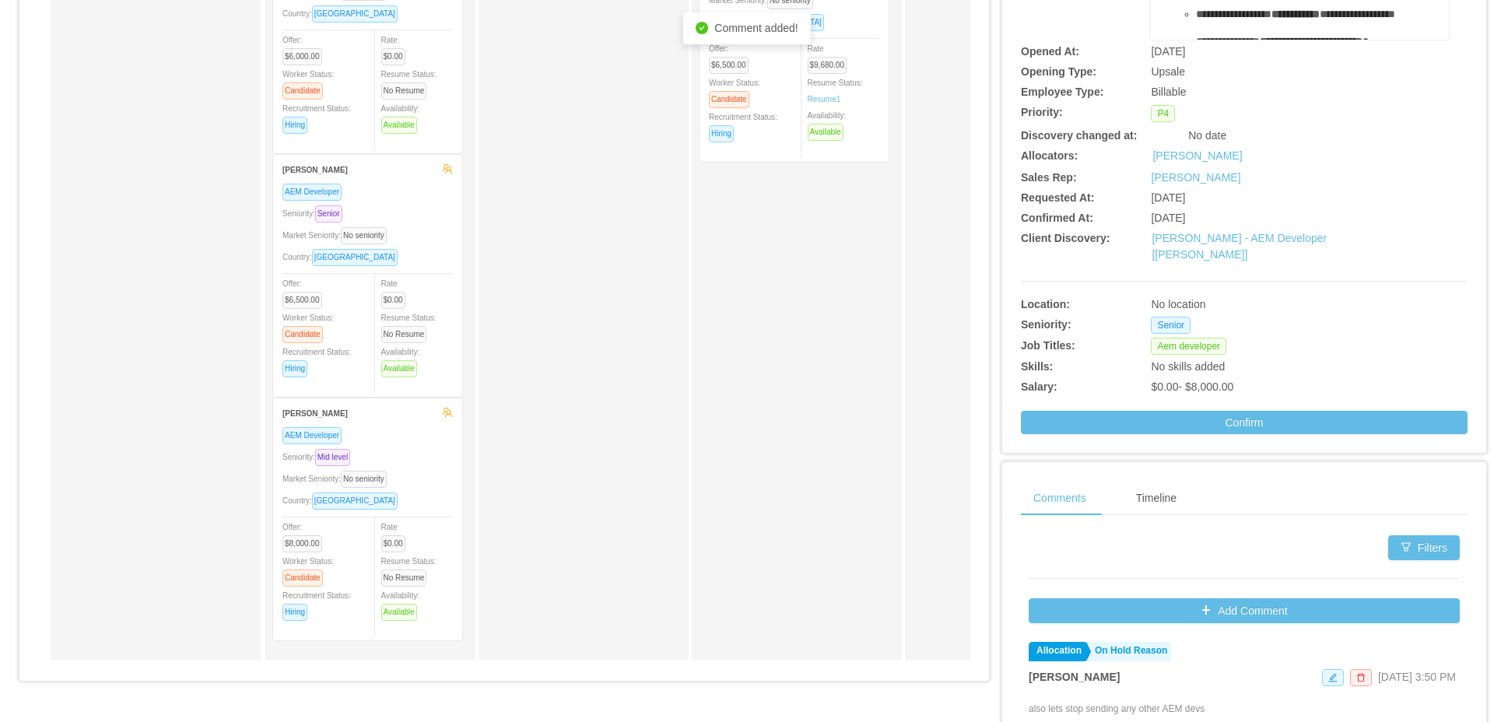
click at [203, 90] on div "Applied" at bounding box center [167, 272] width 218 height 764
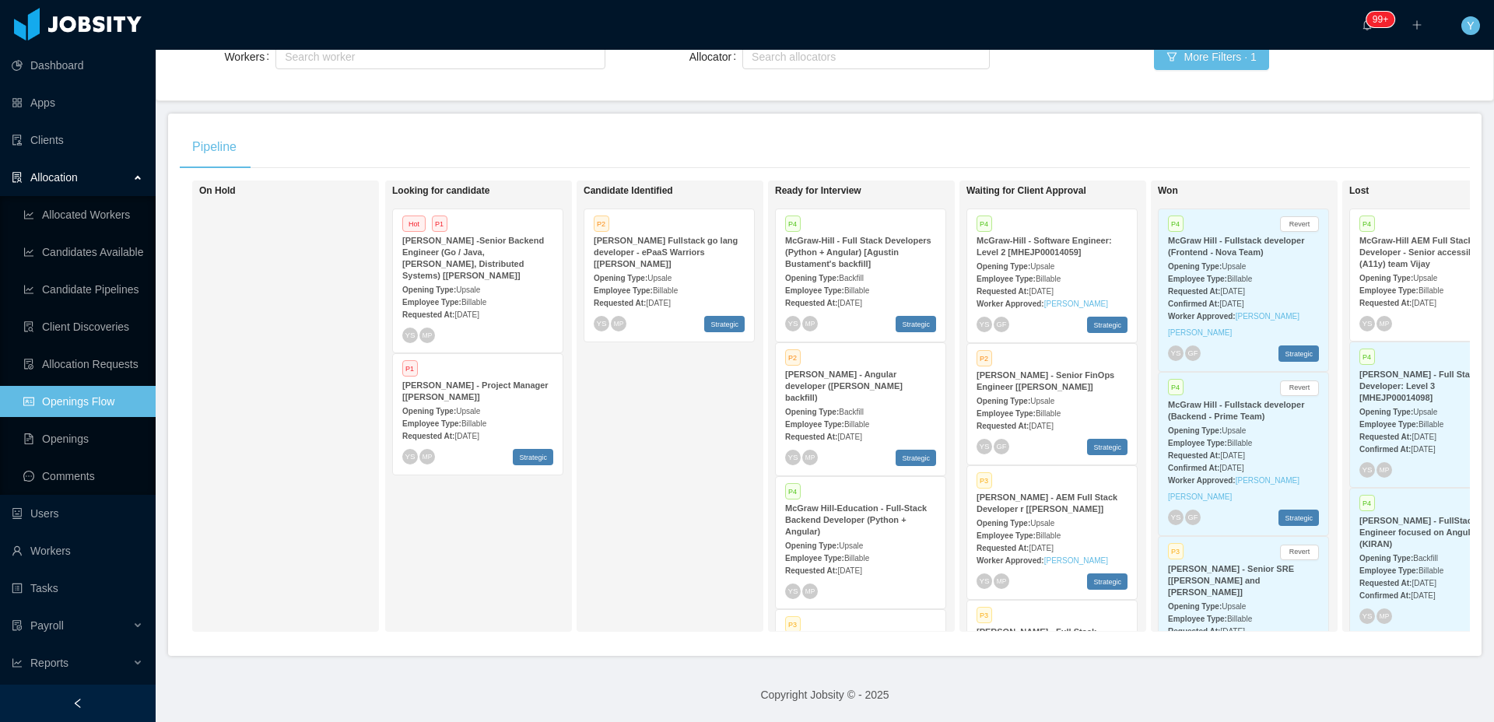
drag, startPoint x: 941, startPoint y: 93, endPoint x: 923, endPoint y: 124, distance: 35.5
click at [942, 93] on main "Home / Openings Flow / Openings Flow Add Comment New Opening Filter Openings to…" at bounding box center [825, 180] width 1338 height 672
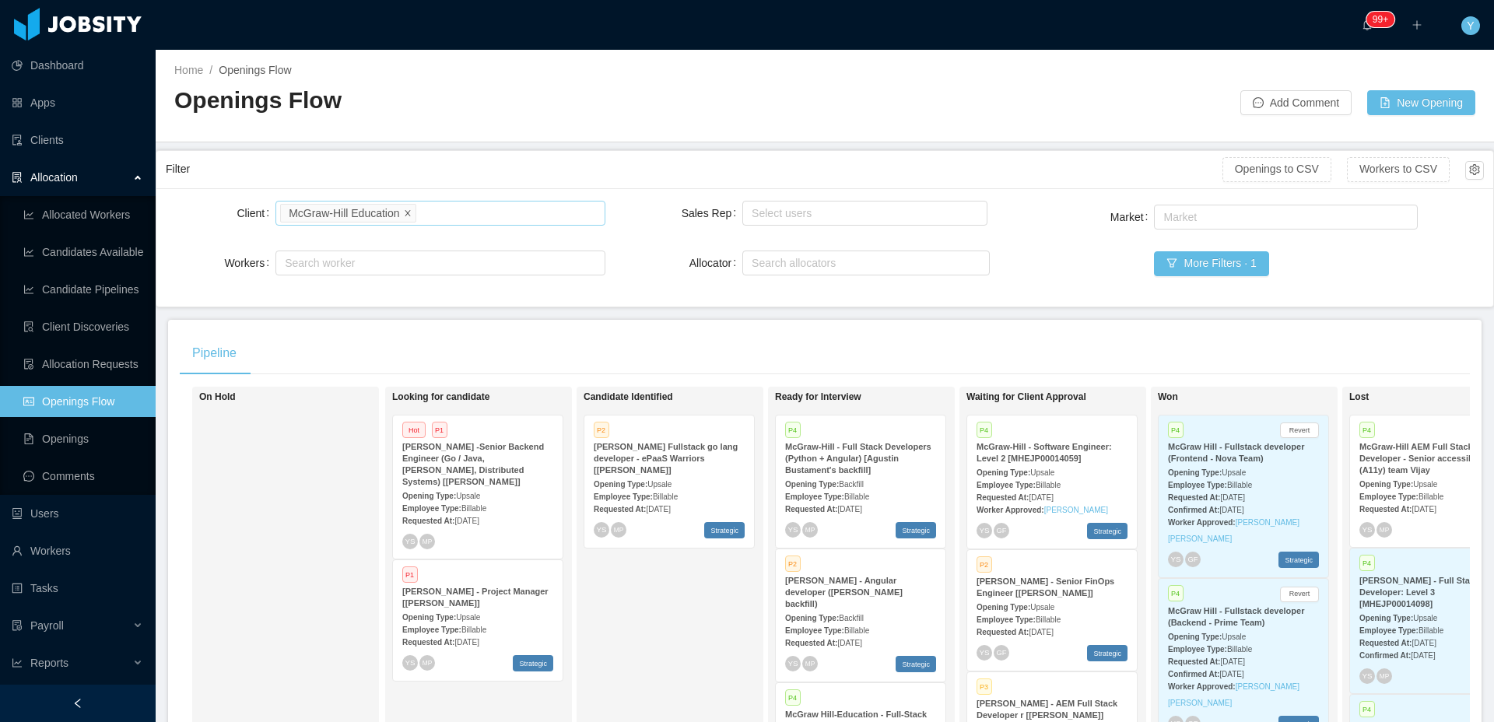
click at [410, 213] on icon "icon: close" at bounding box center [407, 211] width 5 height 5
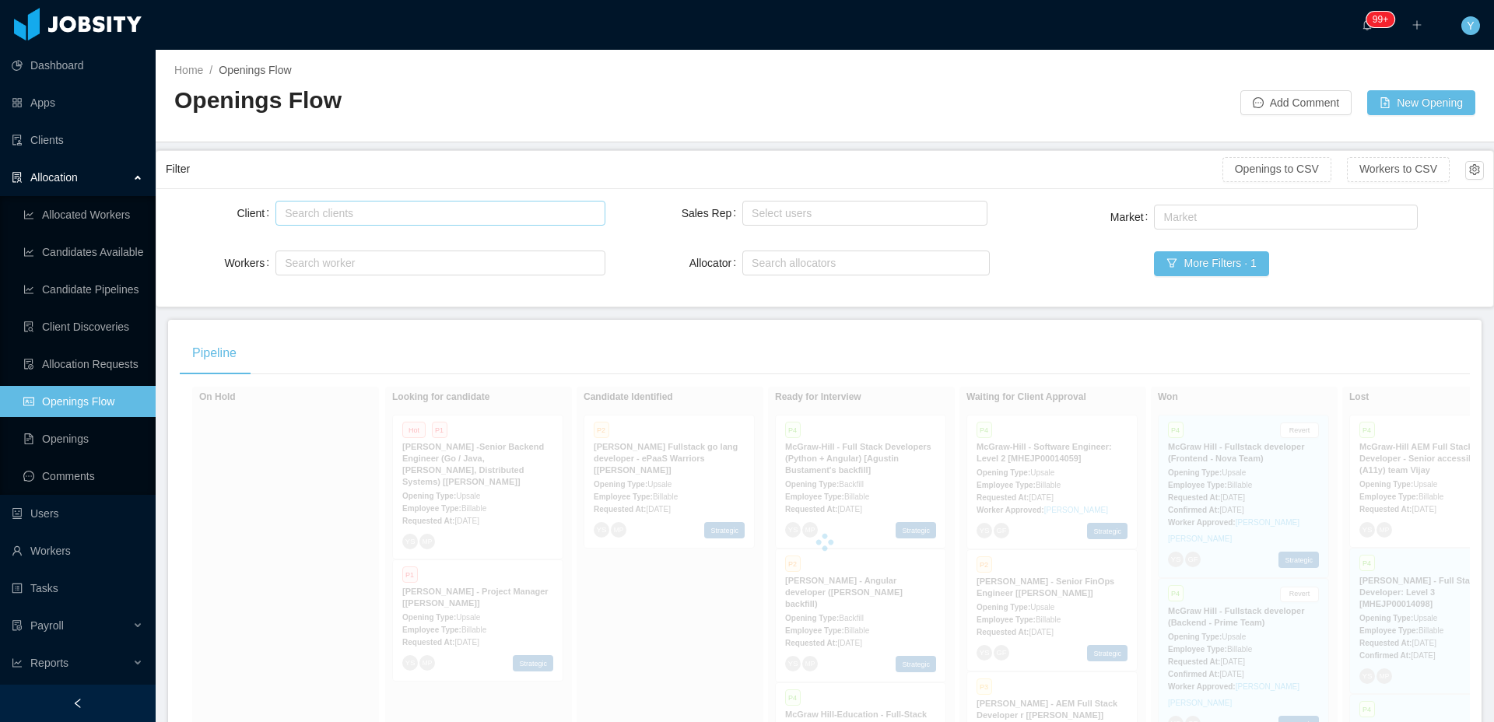
click at [455, 213] on div "Search clients" at bounding box center [436, 213] width 303 height 16
type input "******"
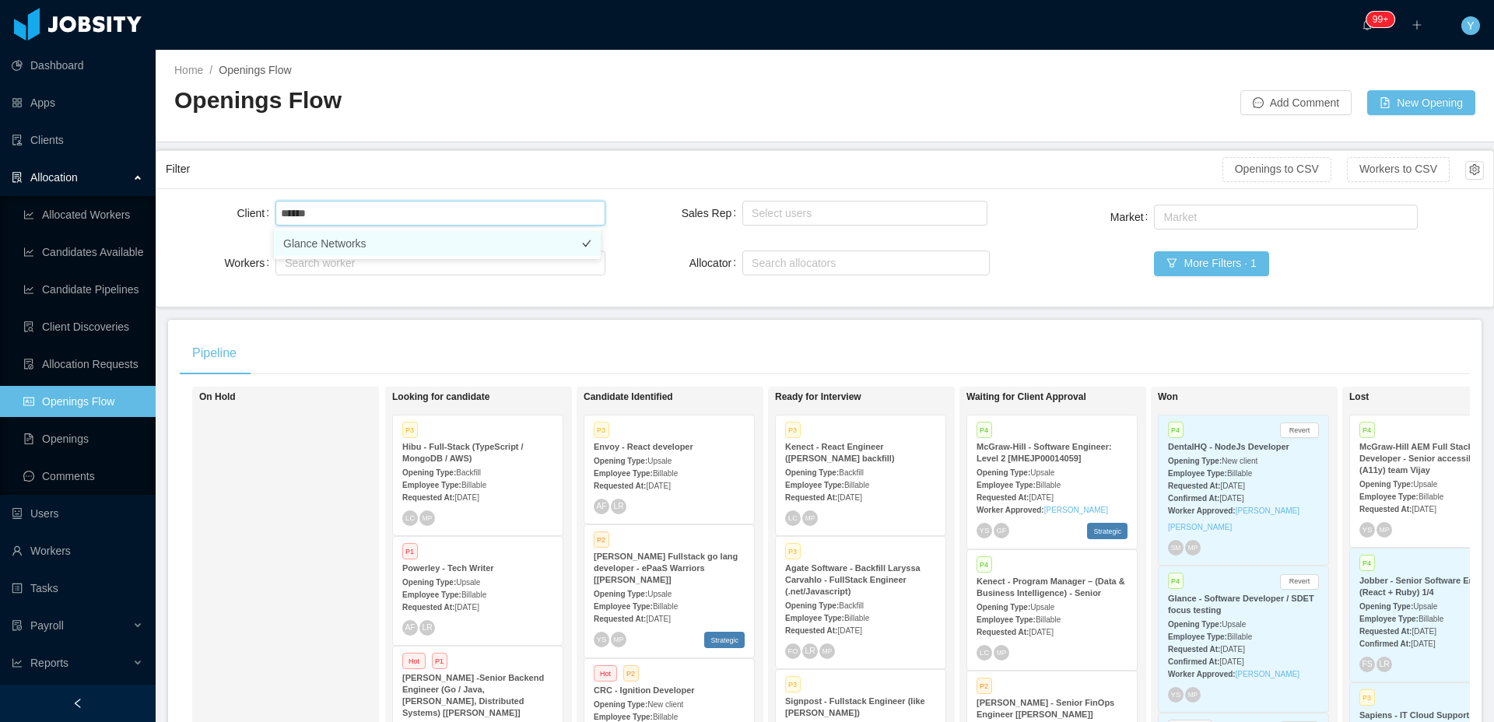
click at [447, 243] on li "Glance Networks" at bounding box center [437, 243] width 327 height 25
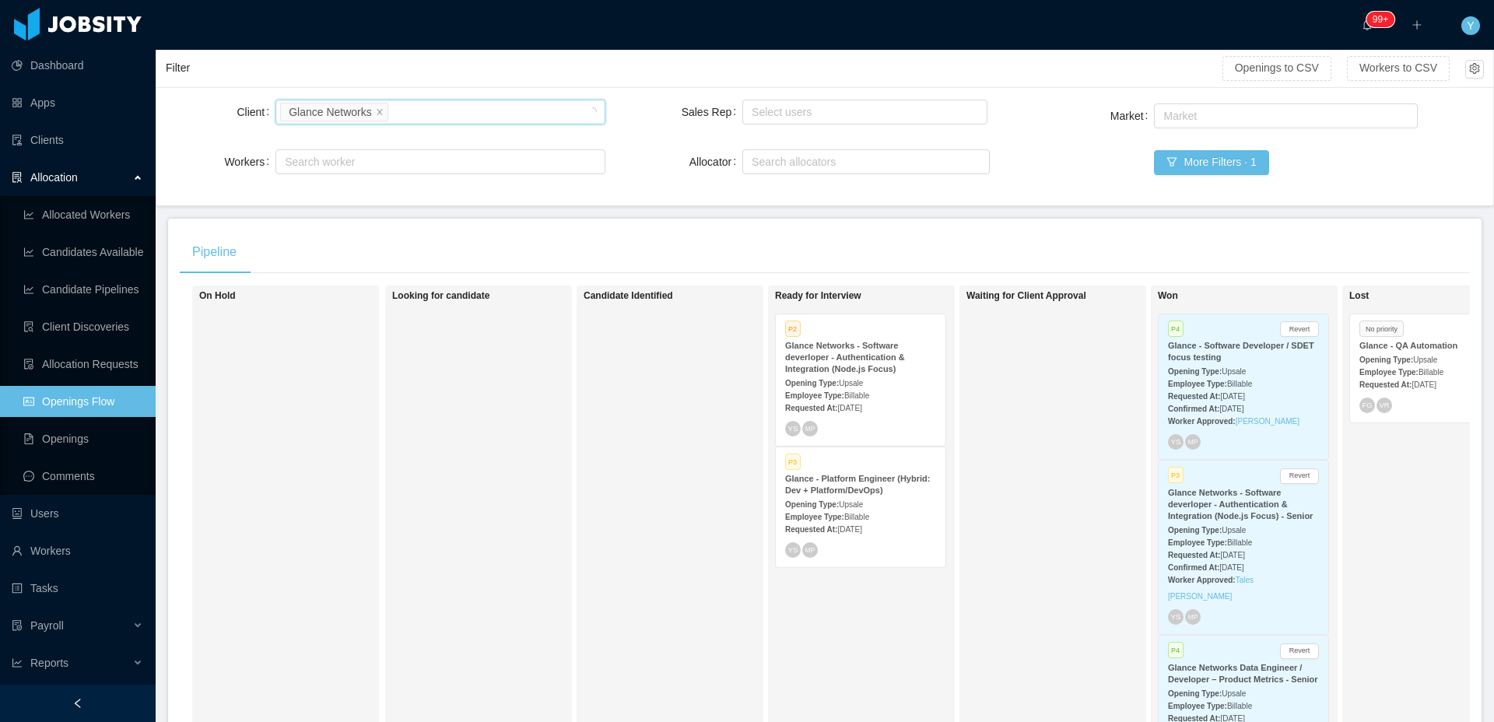
scroll to position [126, 0]
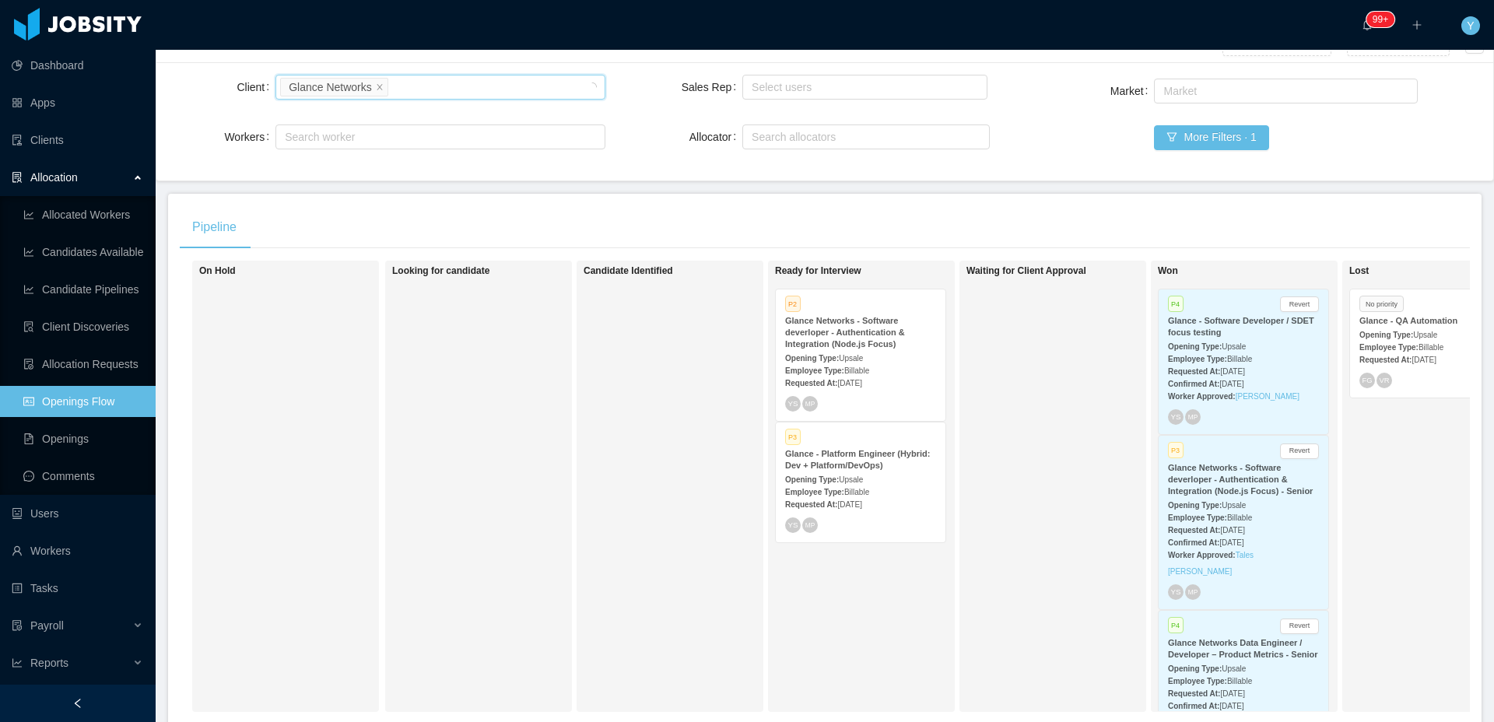
click at [861, 382] on span "[DATE]" at bounding box center [849, 383] width 24 height 9
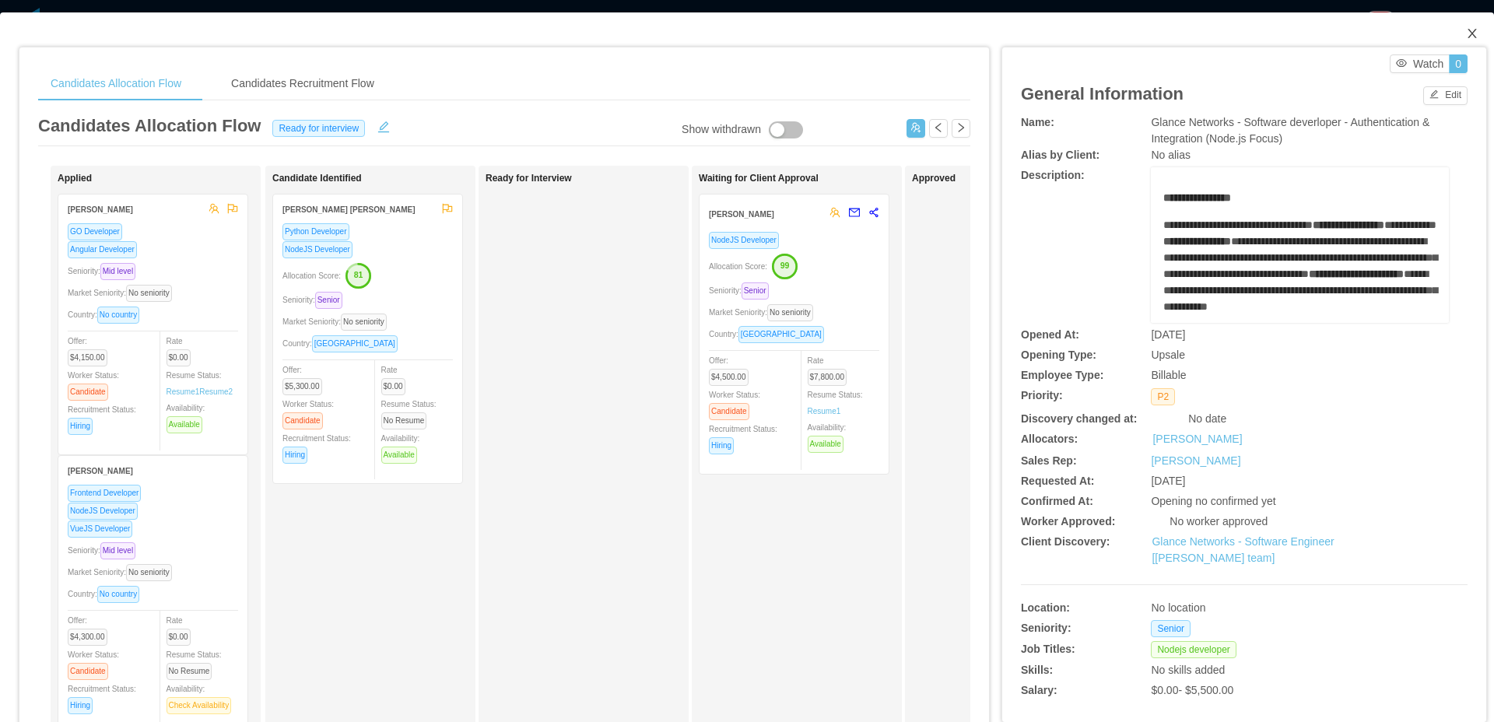
click at [1466, 46] on span "Close" at bounding box center [1472, 34] width 44 height 44
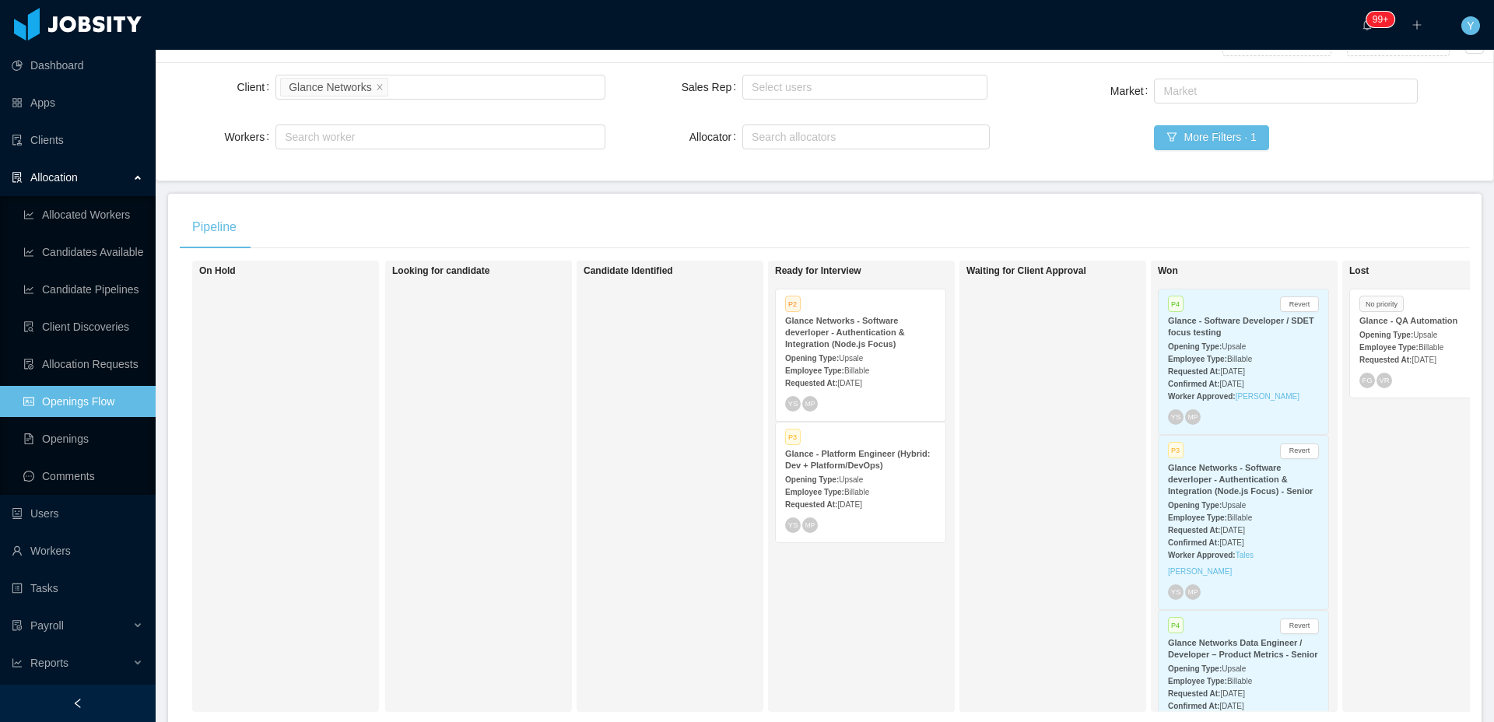
click at [833, 478] on strong "Opening Type:" at bounding box center [812, 479] width 54 height 9
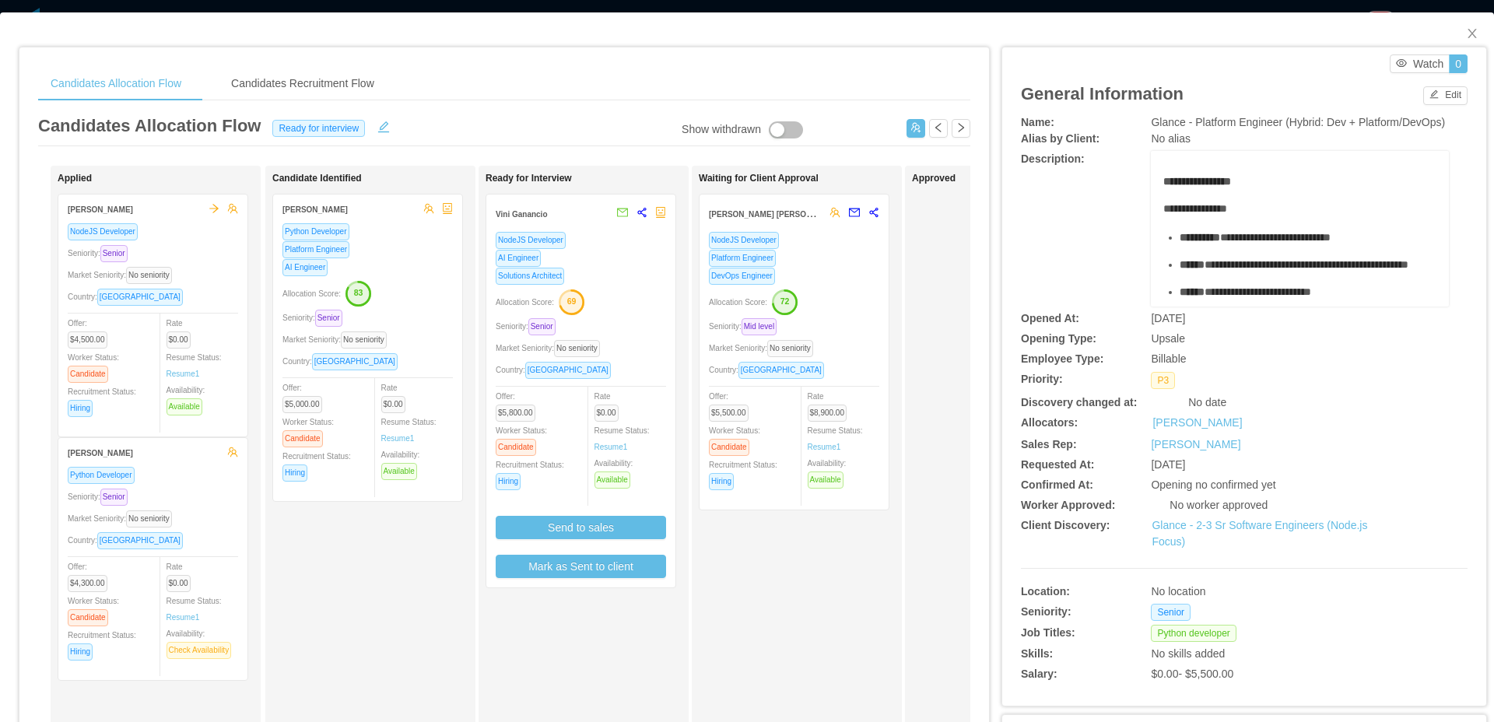
click at [812, 301] on div "Allocation Score: 72" at bounding box center [794, 301] width 170 height 25
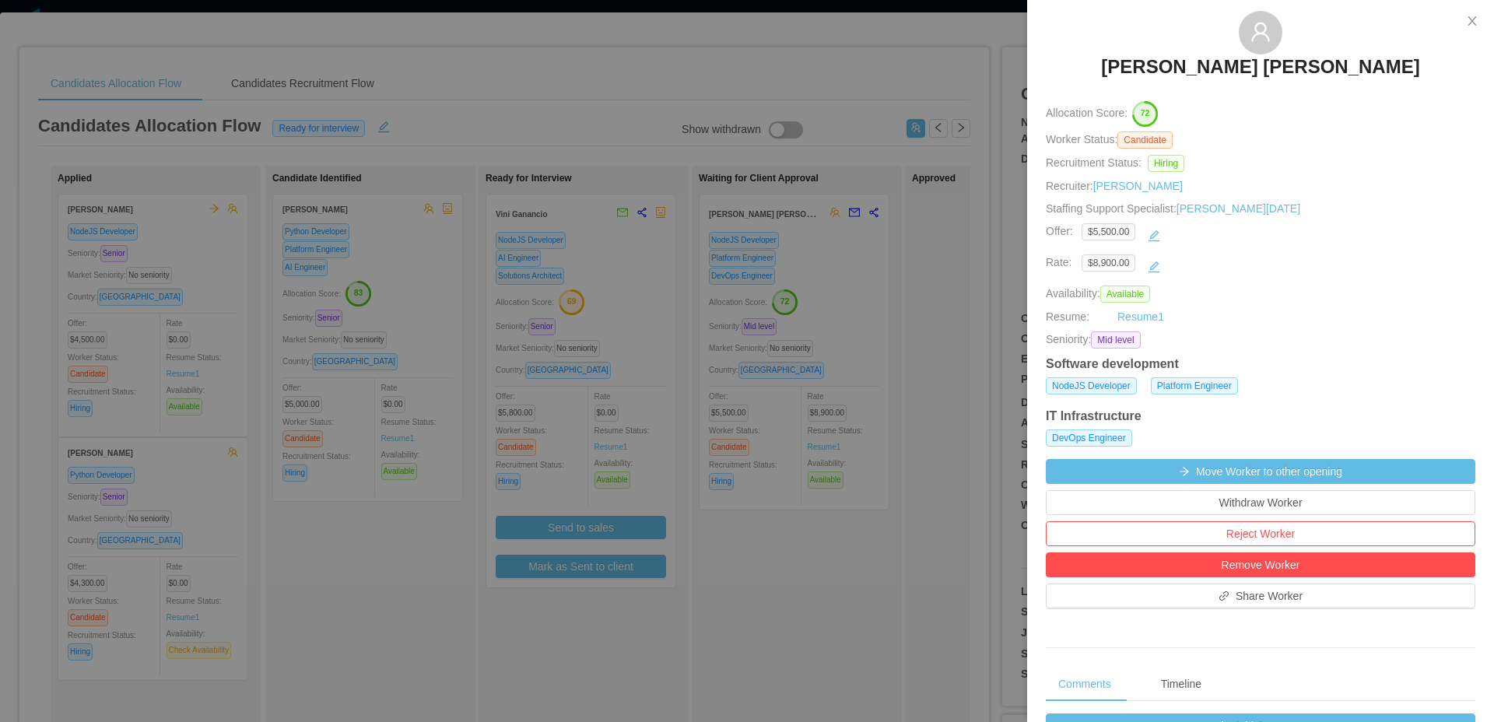
scroll to position [491, 0]
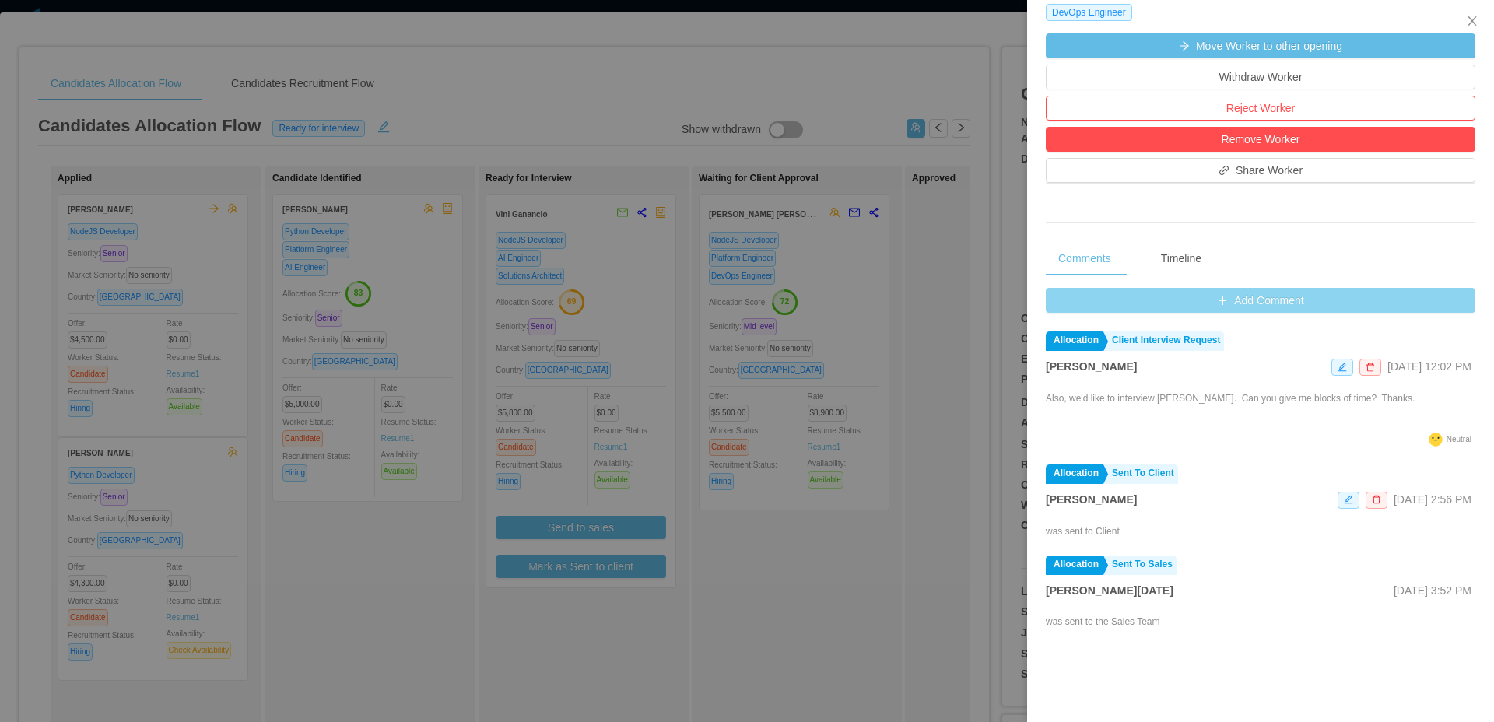
click at [1279, 292] on button "Add Comment" at bounding box center [1260, 300] width 429 height 25
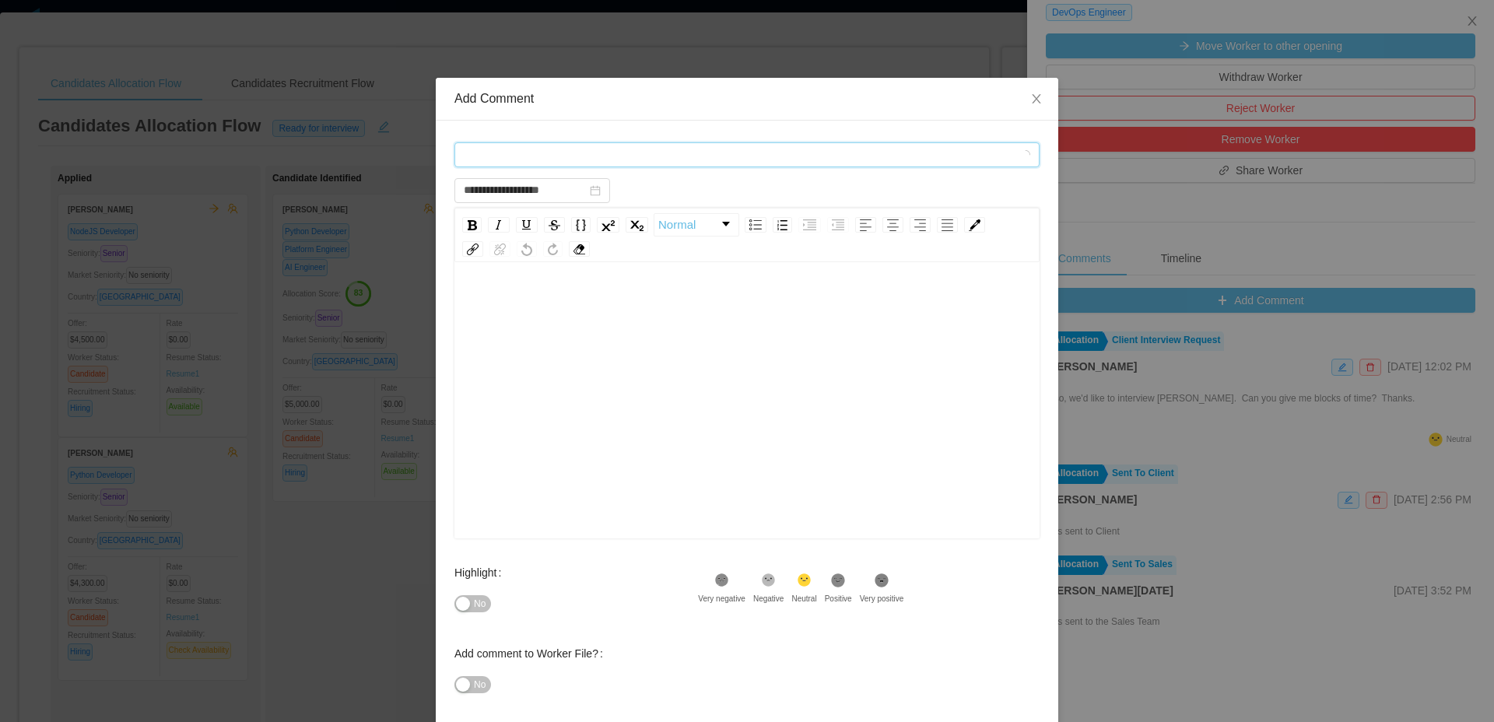
click at [897, 153] on div "Comment types" at bounding box center [742, 154] width 556 height 23
click at [535, 170] on div "Comment types" at bounding box center [746, 154] width 585 height 31
click at [562, 164] on span "Comment types" at bounding box center [742, 154] width 556 height 23
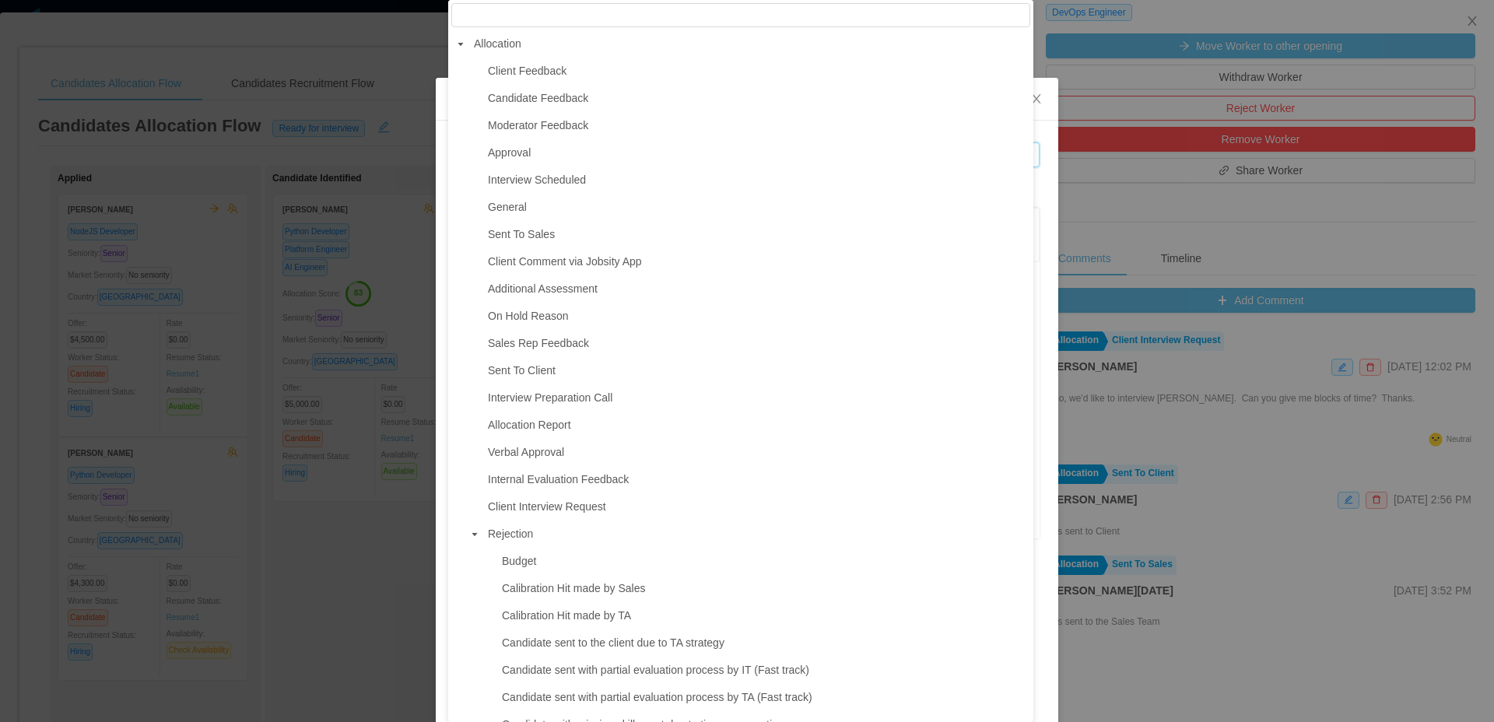
click at [601, 79] on span "Client Feedback" at bounding box center [757, 71] width 546 height 21
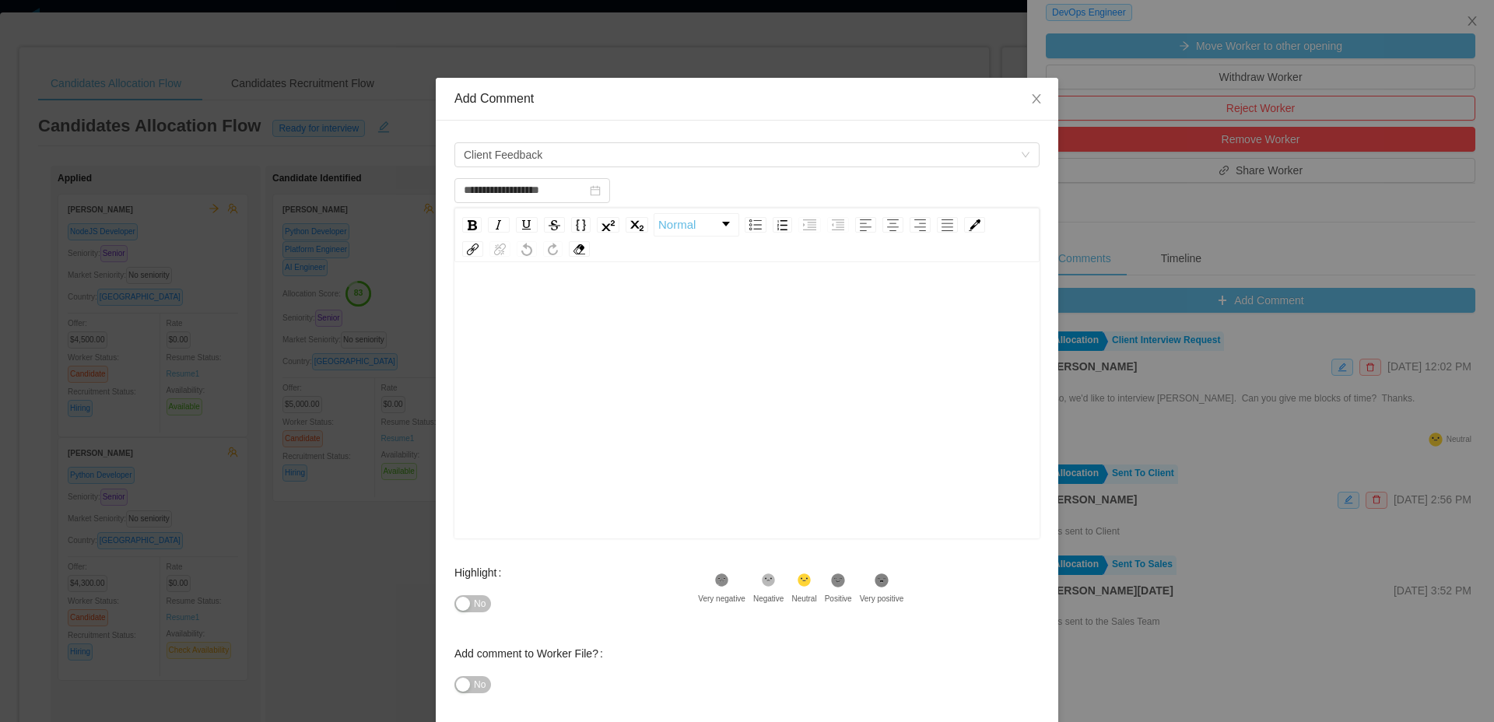
click at [590, 350] on div "rdw-editor" at bounding box center [747, 425] width 561 height 272
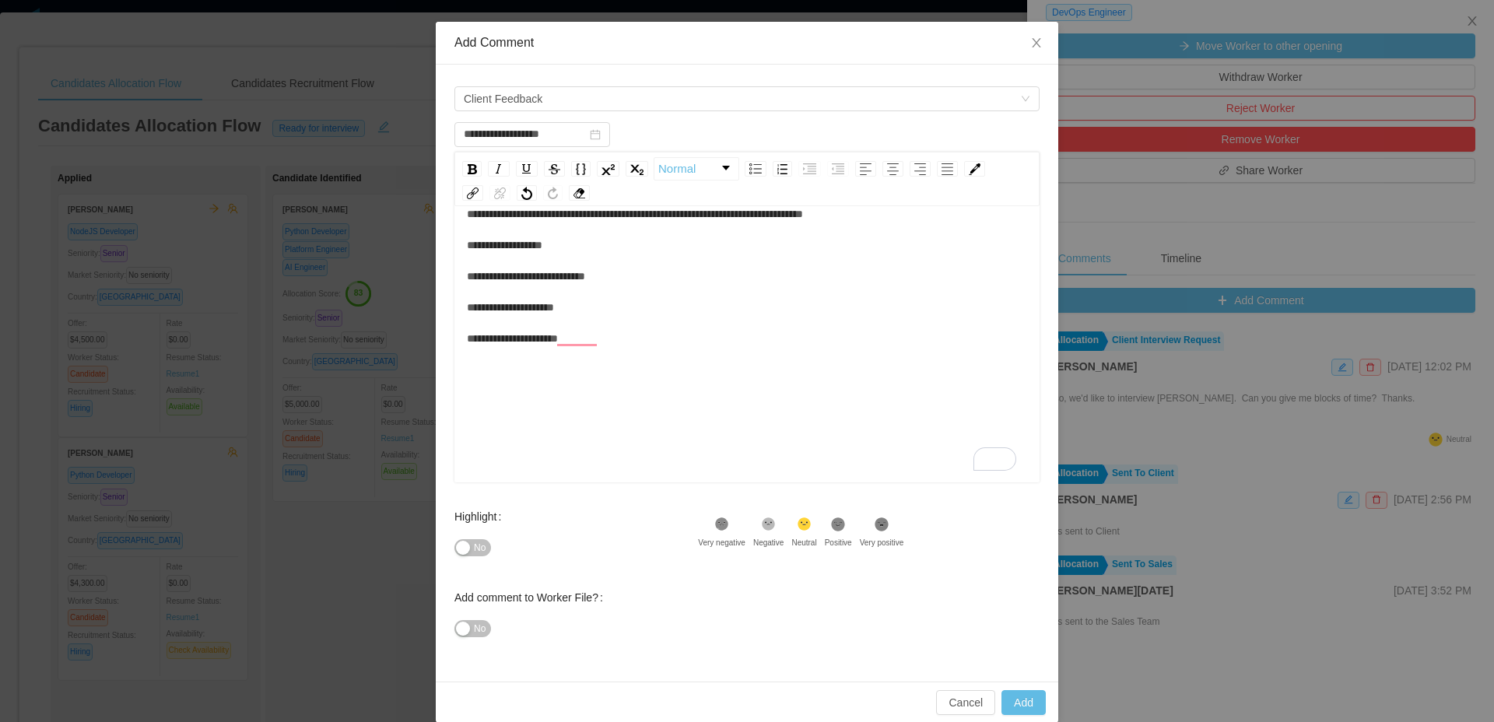
scroll to position [75, 0]
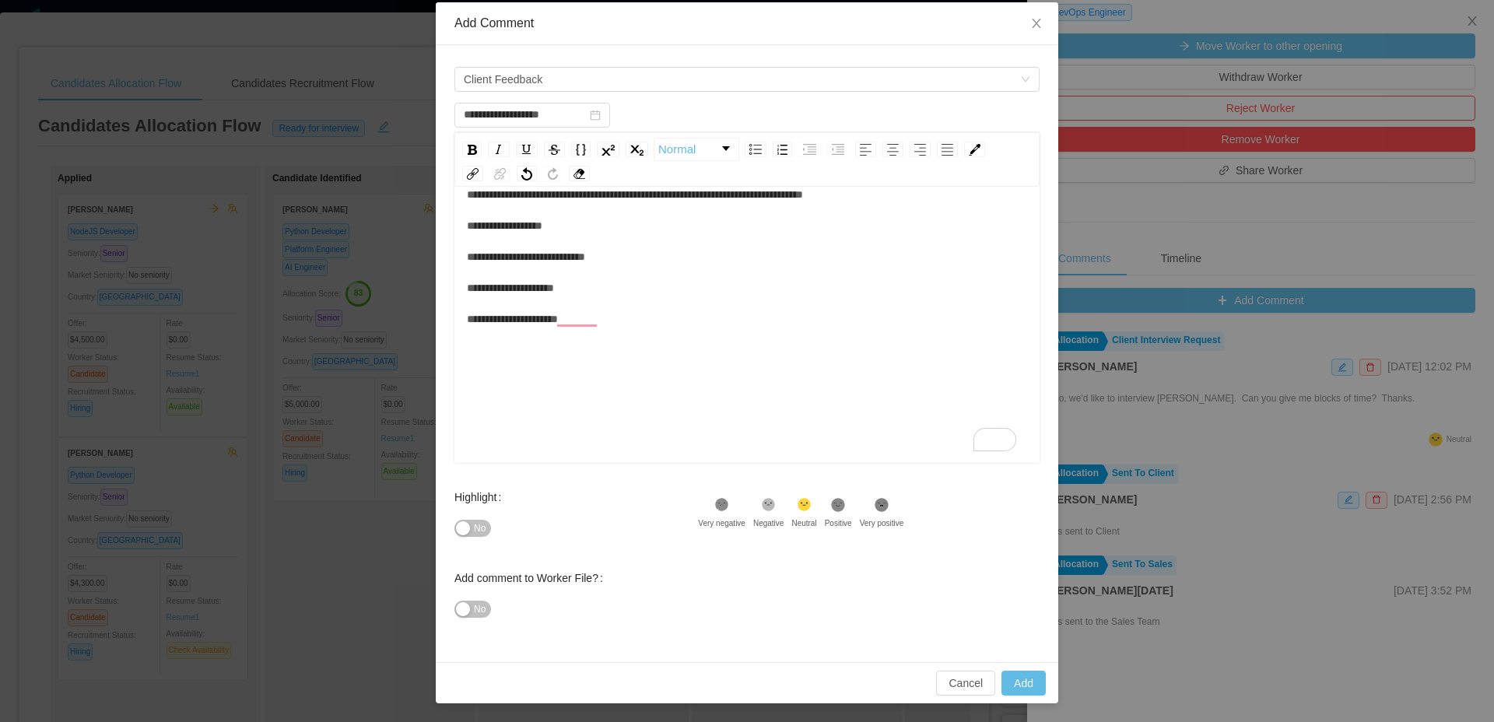
click at [557, 255] on span "**********" at bounding box center [635, 256] width 336 height 135
click at [832, 189] on div "**********" at bounding box center [746, 297] width 585 height 331
click at [803, 198] on span "**********" at bounding box center [635, 225] width 336 height 73
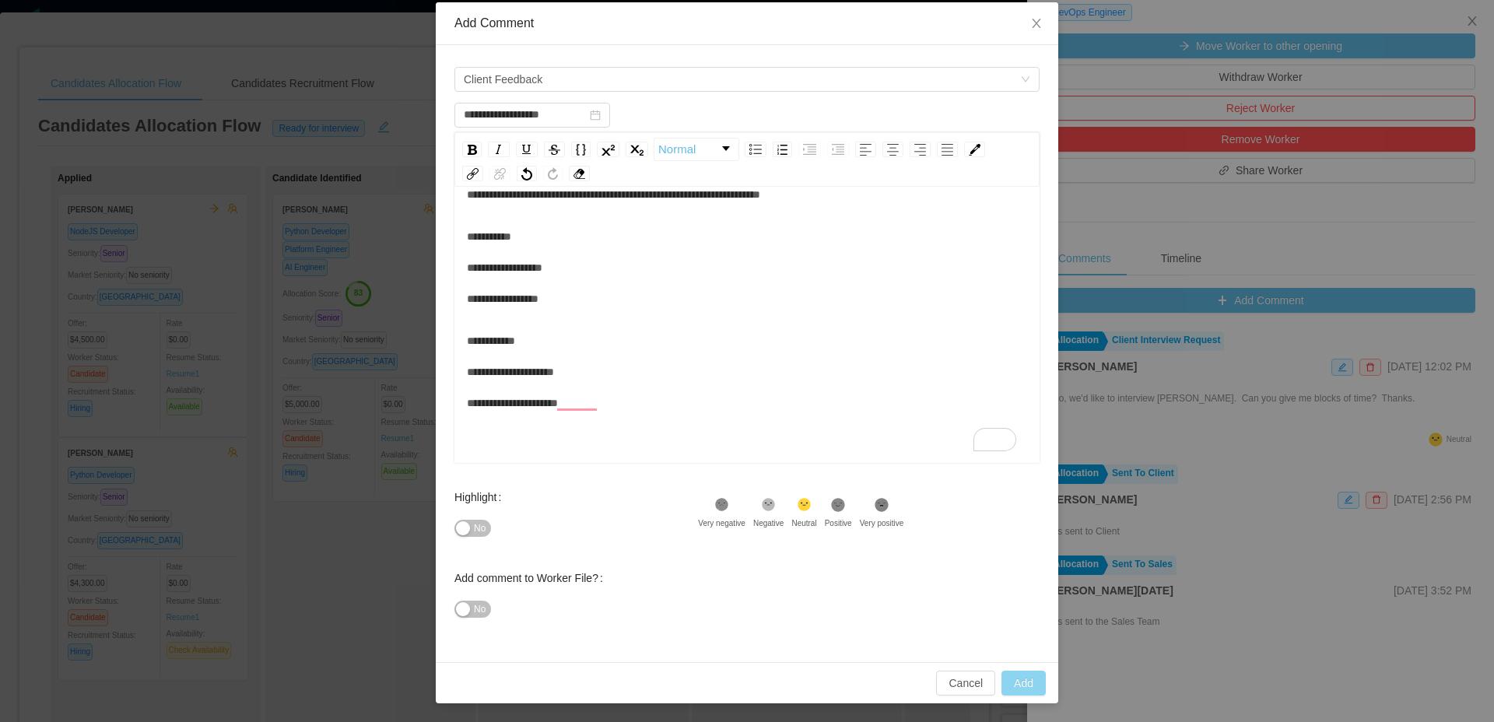
type input "**********"
click at [1019, 684] on button "Add" at bounding box center [1023, 683] width 44 height 25
